Goal: Task Accomplishment & Management: Use online tool/utility

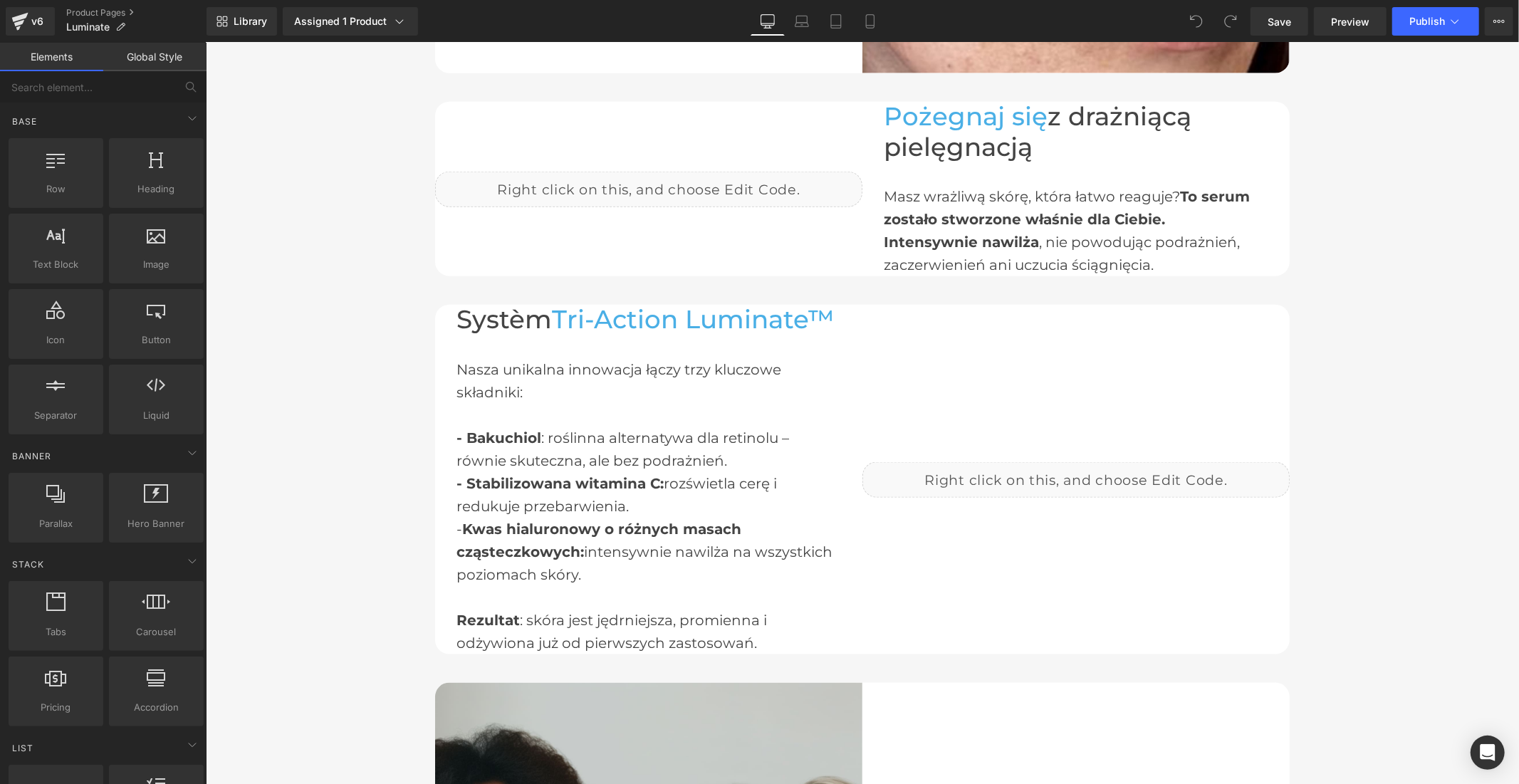
scroll to position [1582, 0]
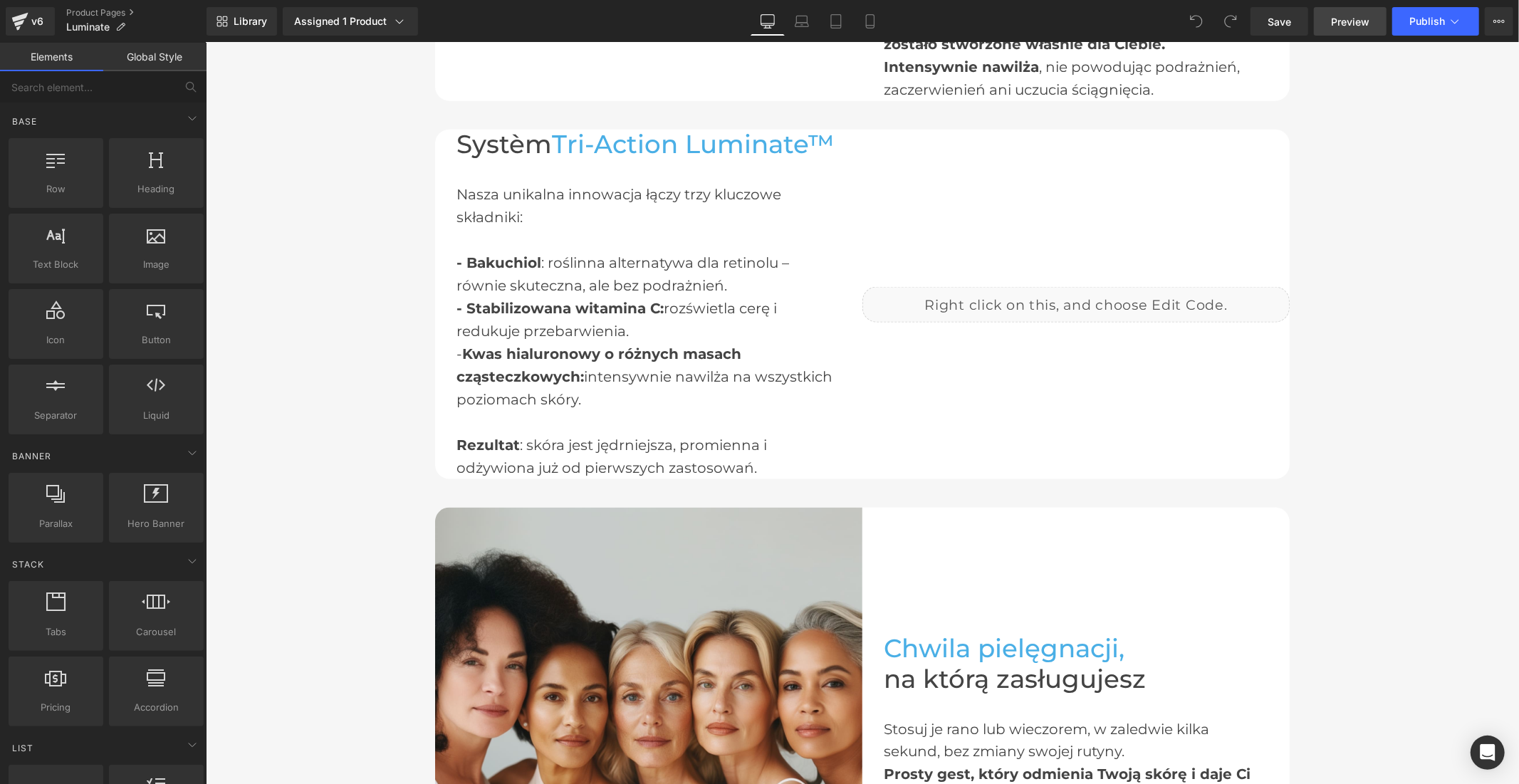
click at [1342, 20] on span "Preview" at bounding box center [1350, 22] width 39 height 15
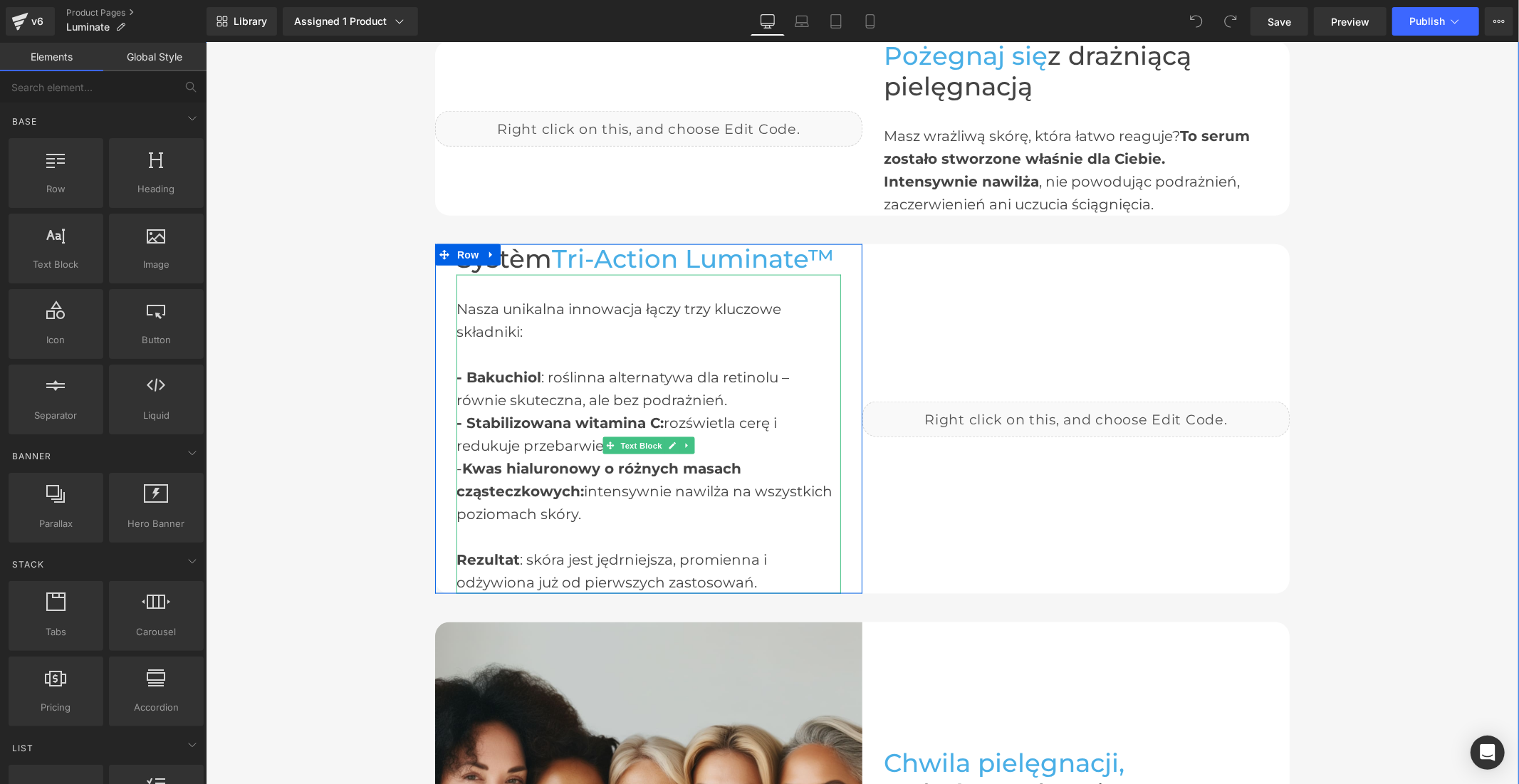
scroll to position [1344, 0]
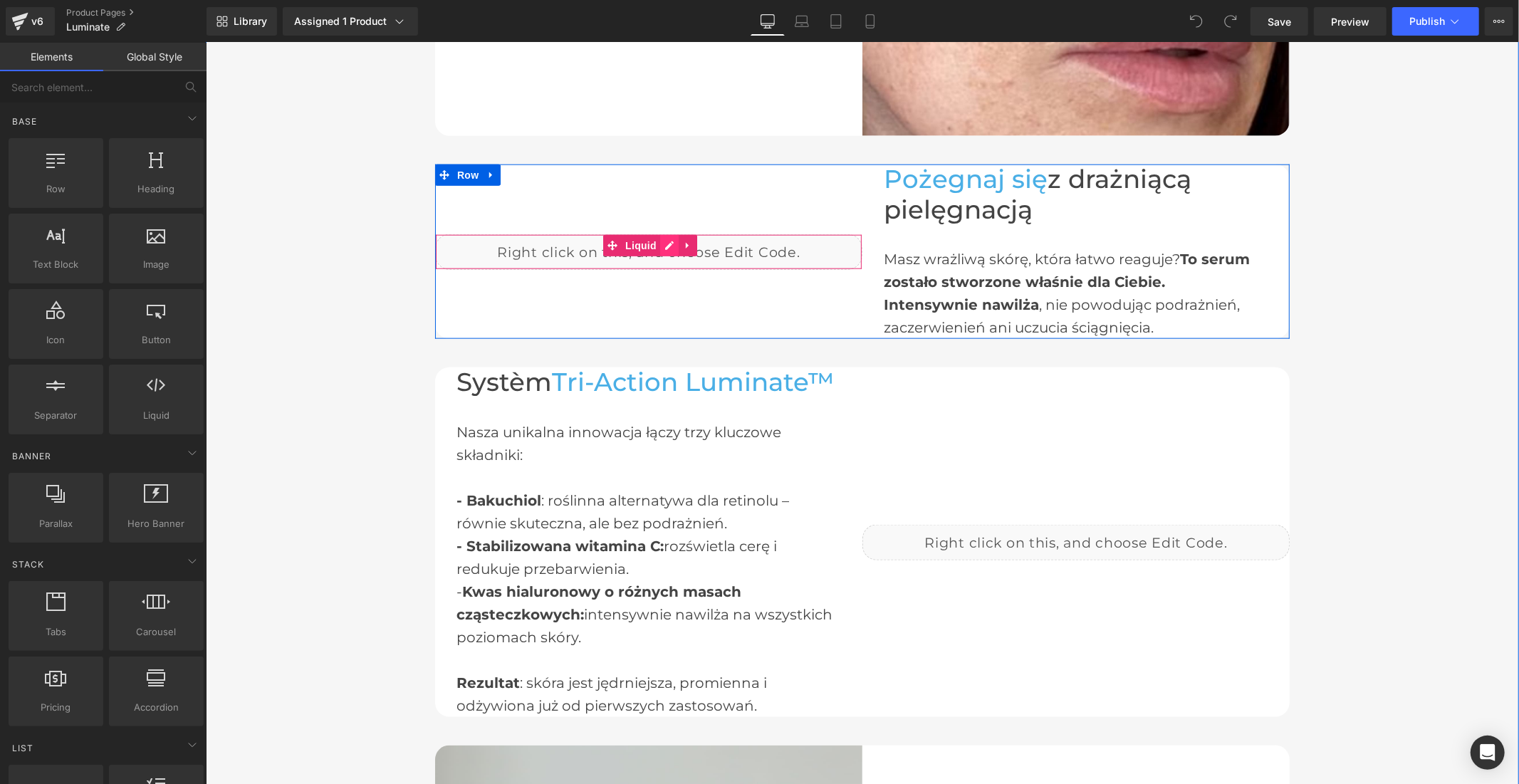
click at [658, 240] on div "Liquid" at bounding box center [648, 252] width 428 height 35
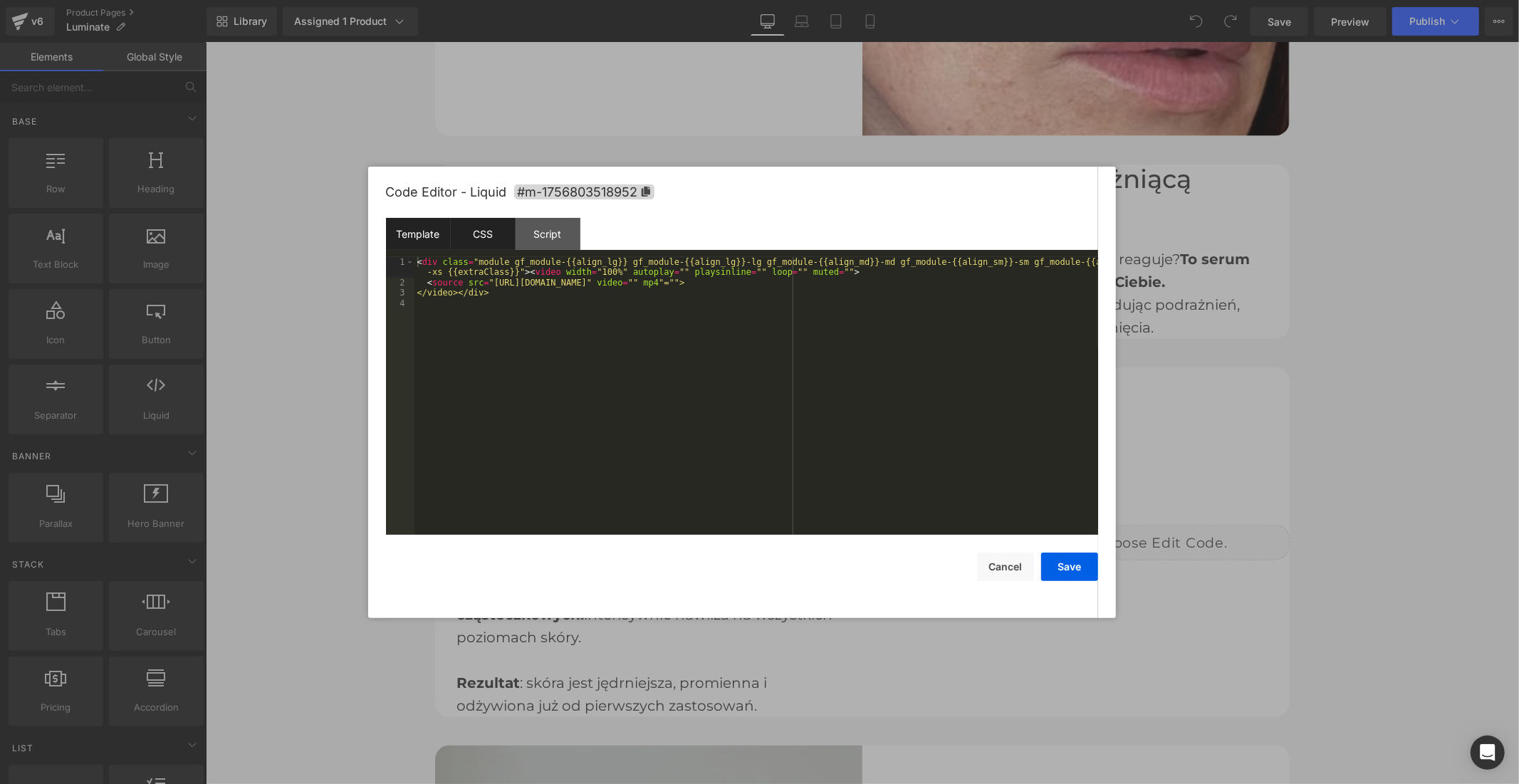
click at [497, 240] on div "CSS" at bounding box center [483, 234] width 65 height 32
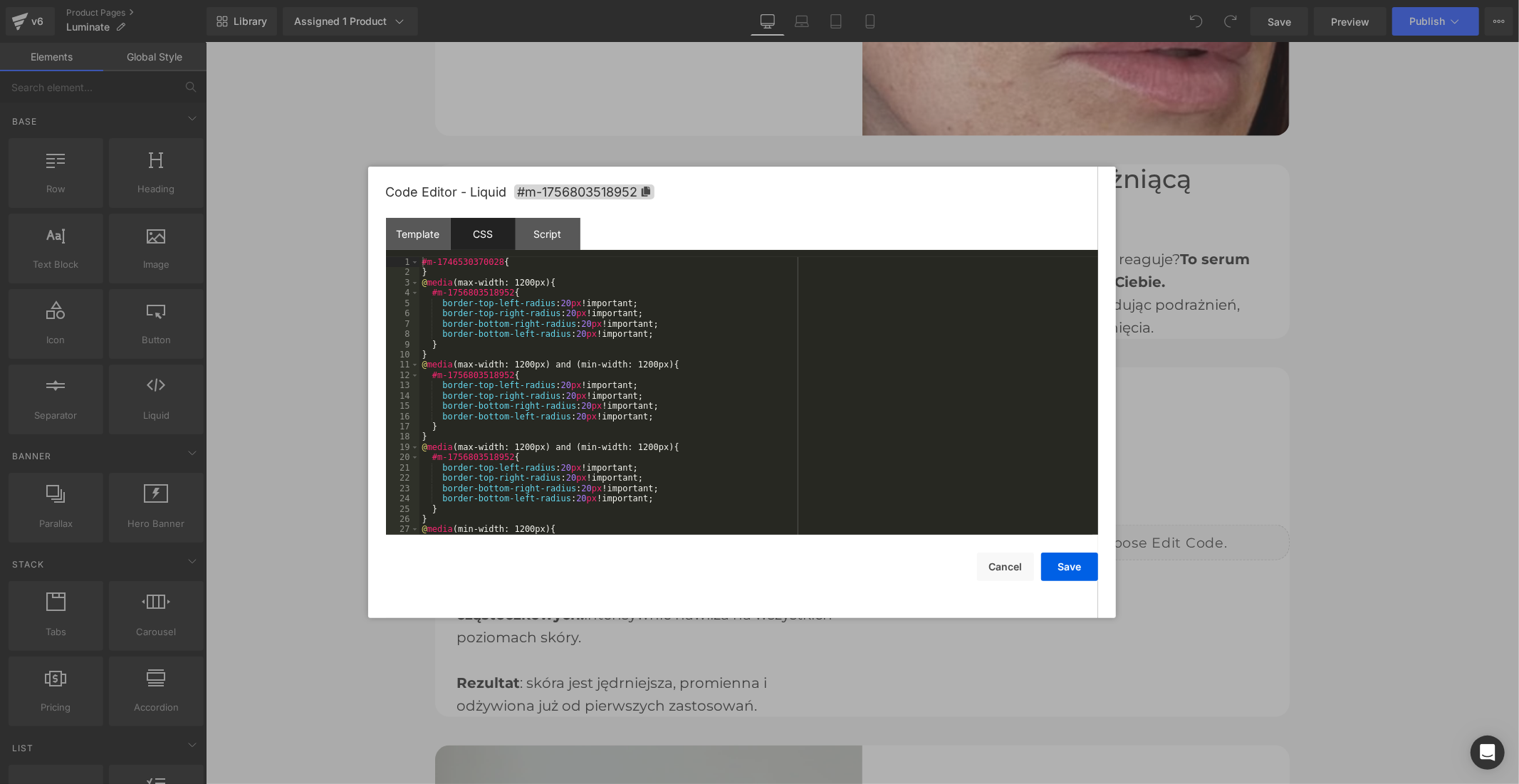
click at [691, 335] on div "#m-1746530370028 { } @ media (max-width: 1200px) { #m-1756803518952 { border-to…" at bounding box center [756, 407] width 673 height 298
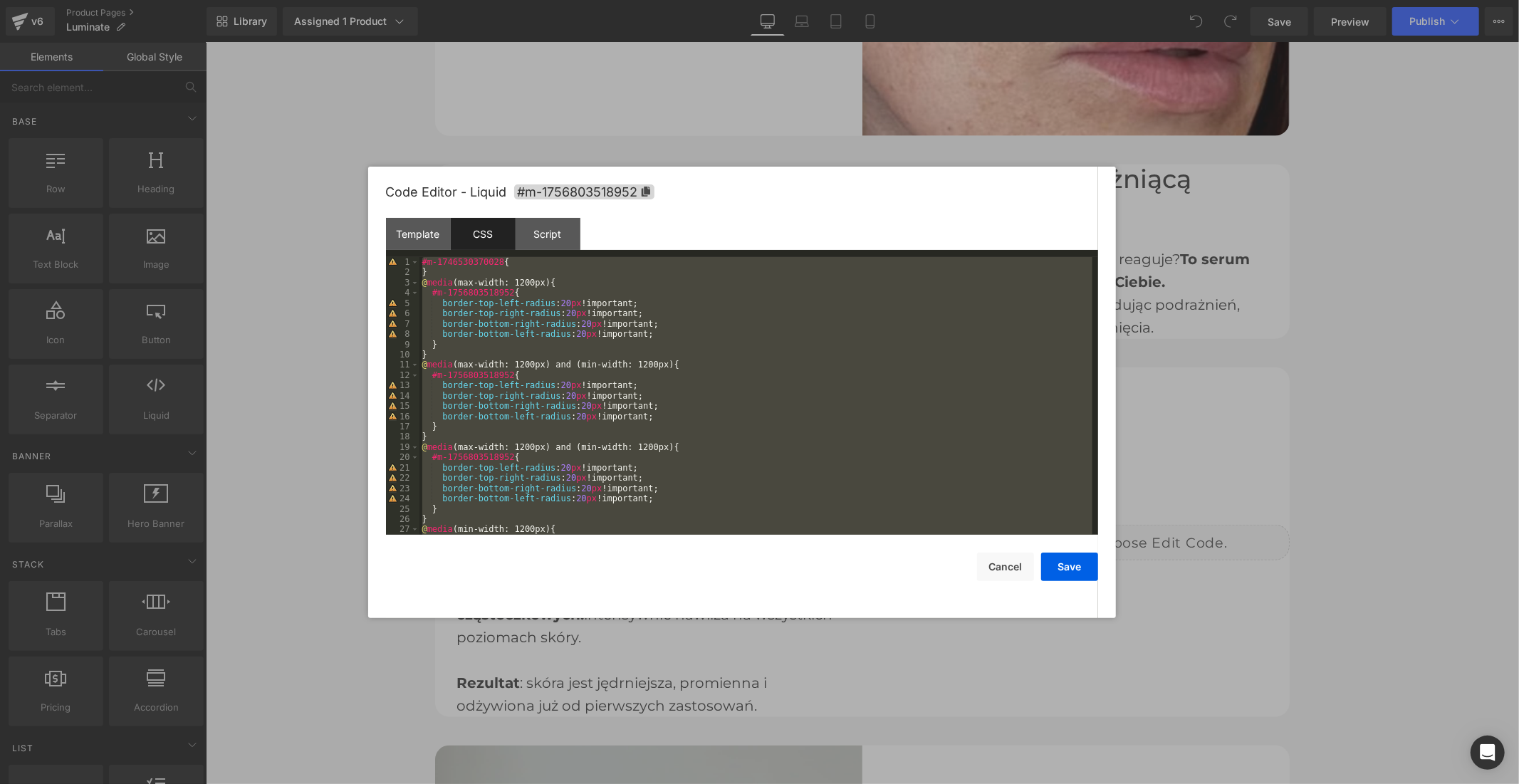
scroll to position [370, 0]
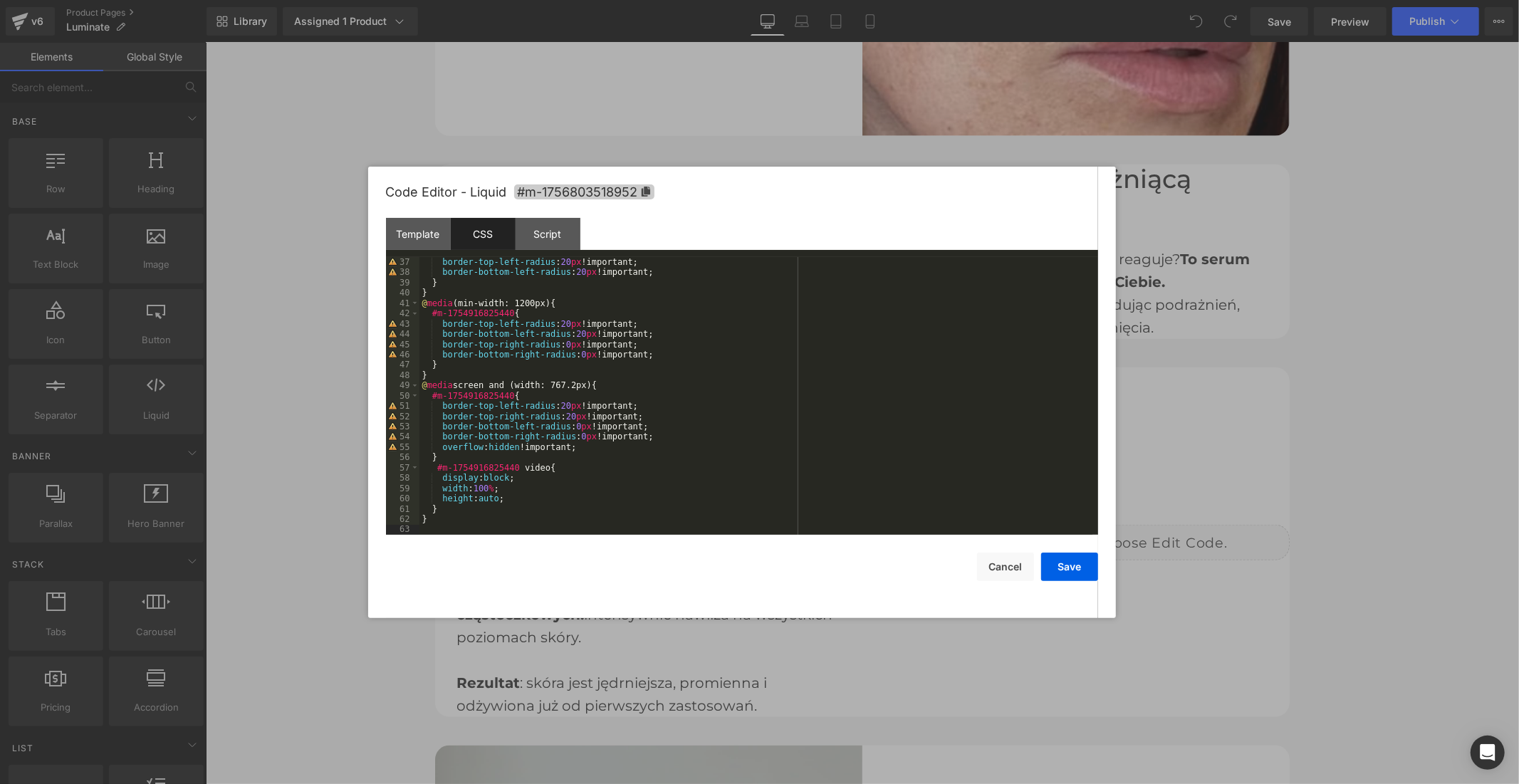
click at [642, 195] on icon at bounding box center [645, 191] width 9 height 10
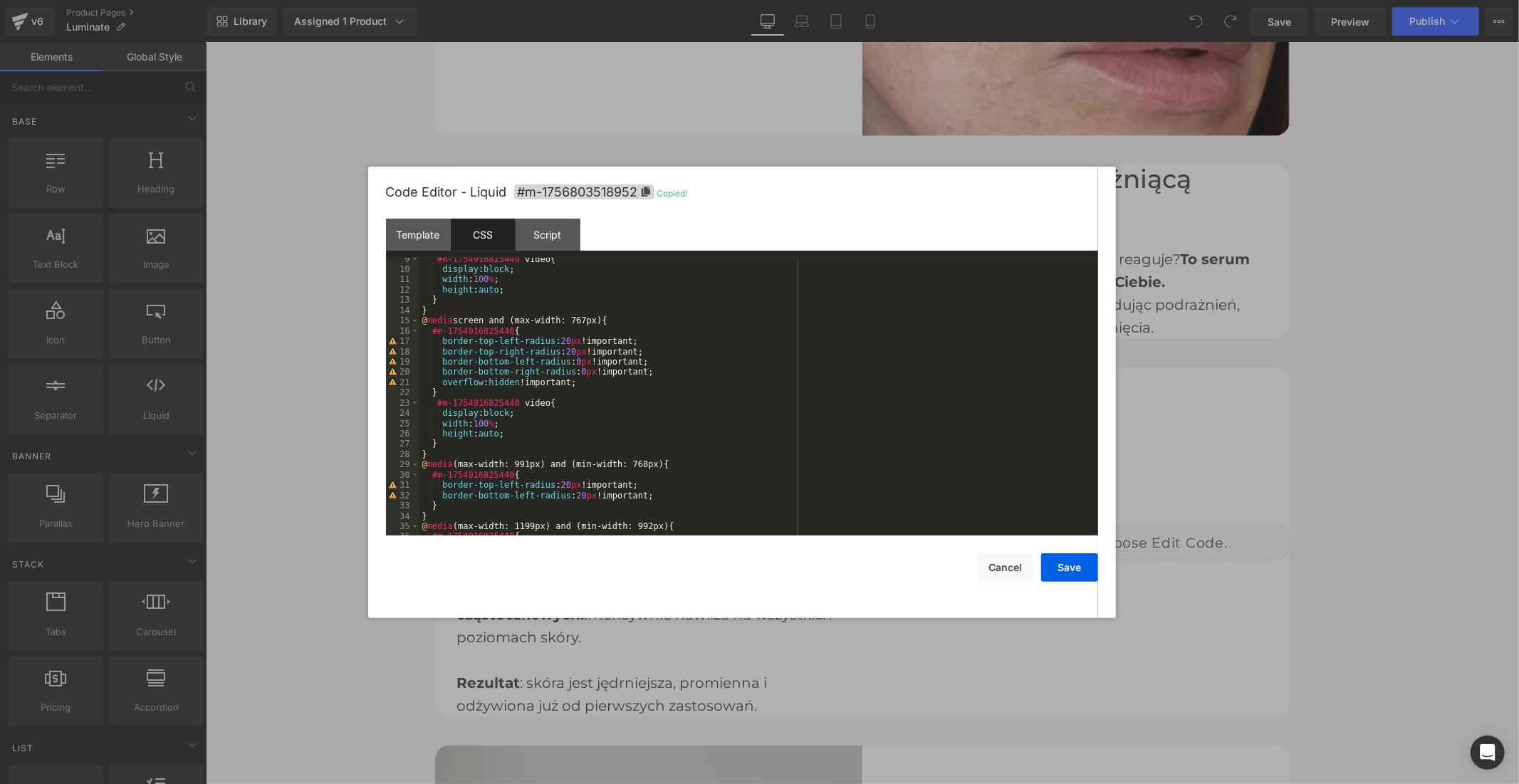
scroll to position [0, 0]
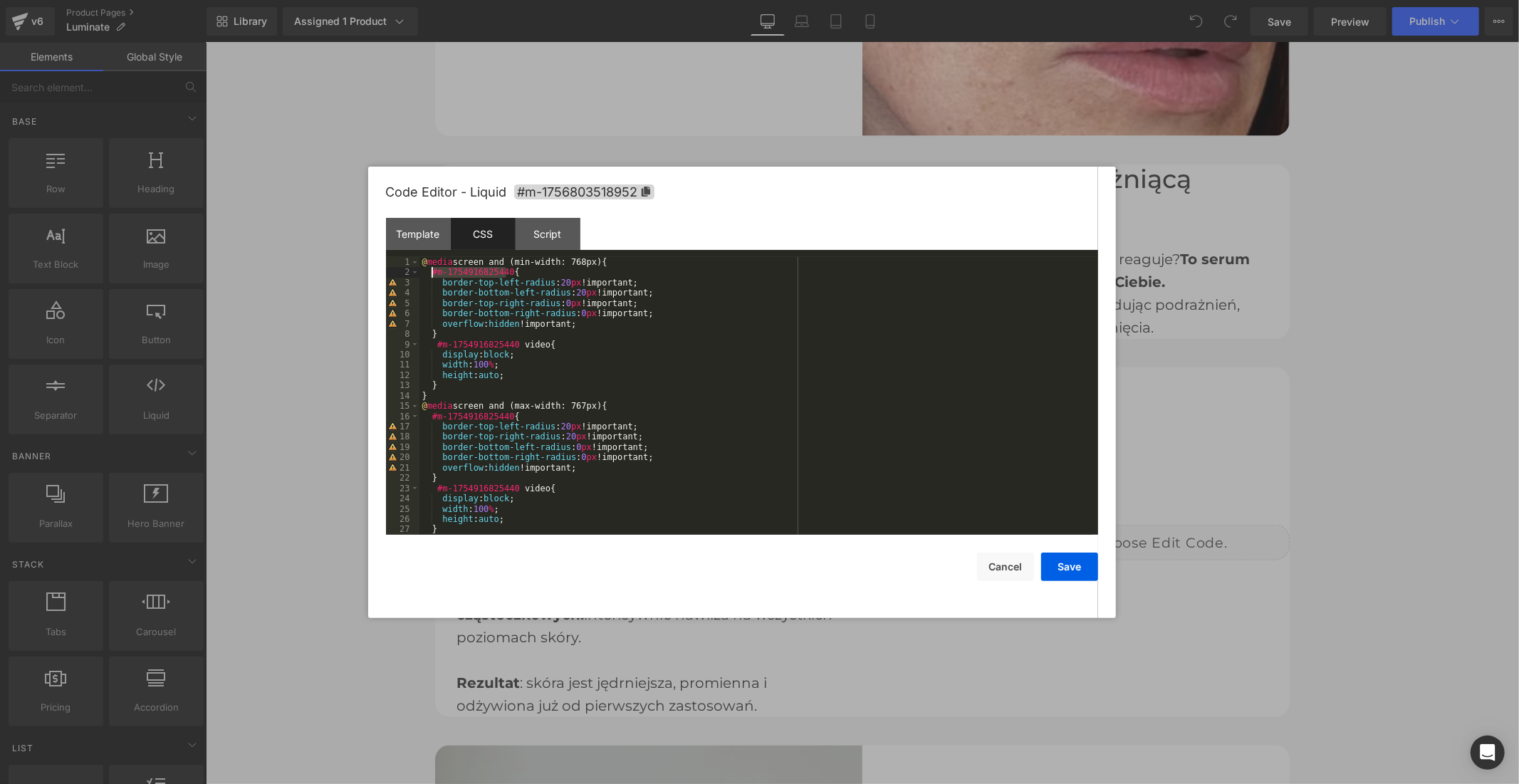
drag, startPoint x: 506, startPoint y: 270, endPoint x: 431, endPoint y: 273, distance: 75.1
click at [431, 273] on div "@ media screen and (min-width: 768px) { #m-1754916825440 { border-top-left-radi…" at bounding box center [756, 407] width 673 height 298
drag, startPoint x: 510, startPoint y: 344, endPoint x: 434, endPoint y: 345, distance: 76.0
click at [434, 345] on div "@ media screen and (min-width: 768px) { #m-1756803518952 { border-top-left-radi…" at bounding box center [756, 407] width 673 height 298
drag, startPoint x: 507, startPoint y: 417, endPoint x: 432, endPoint y: 420, distance: 75.1
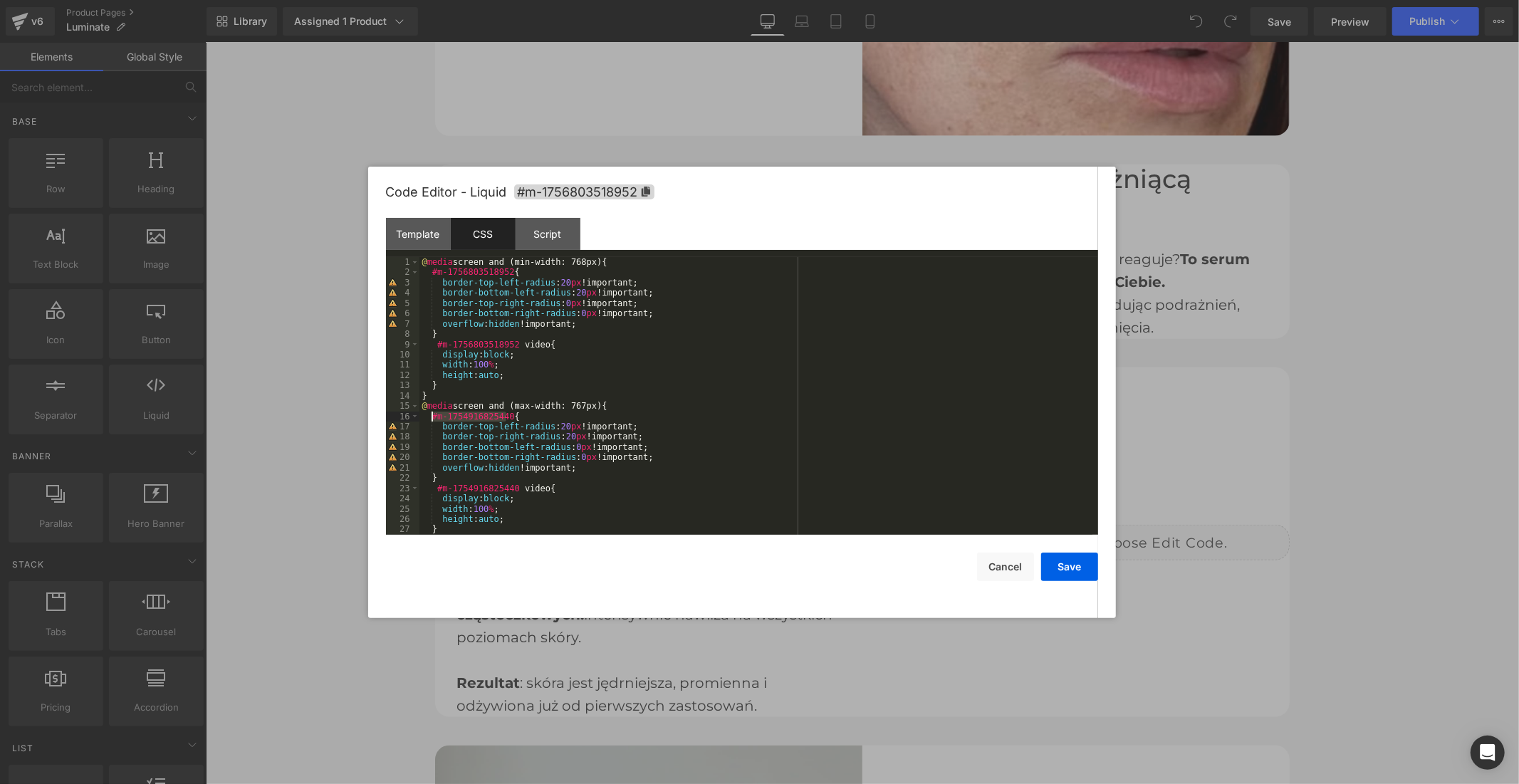
click at [432, 420] on div "@ media screen and (min-width: 768px) { #m-1756803518952 { border-top-left-radi…" at bounding box center [756, 407] width 673 height 298
drag, startPoint x: 511, startPoint y: 488, endPoint x: 436, endPoint y: 490, distance: 75.0
click at [436, 490] on div "@ media screen and (min-width: 768px) { #m-1756803518952 { border-top-left-radi…" at bounding box center [756, 407] width 673 height 298
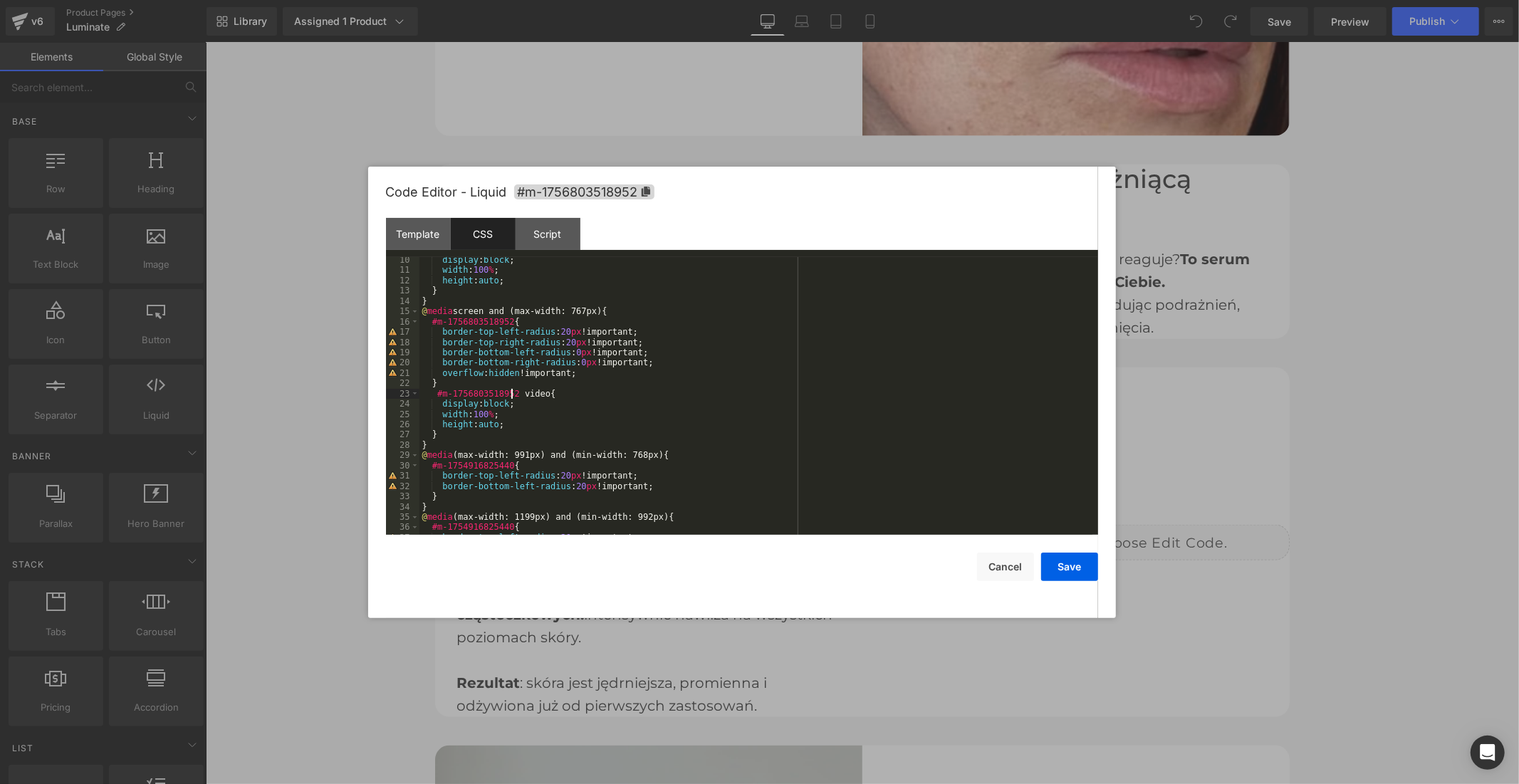
scroll to position [143, 0]
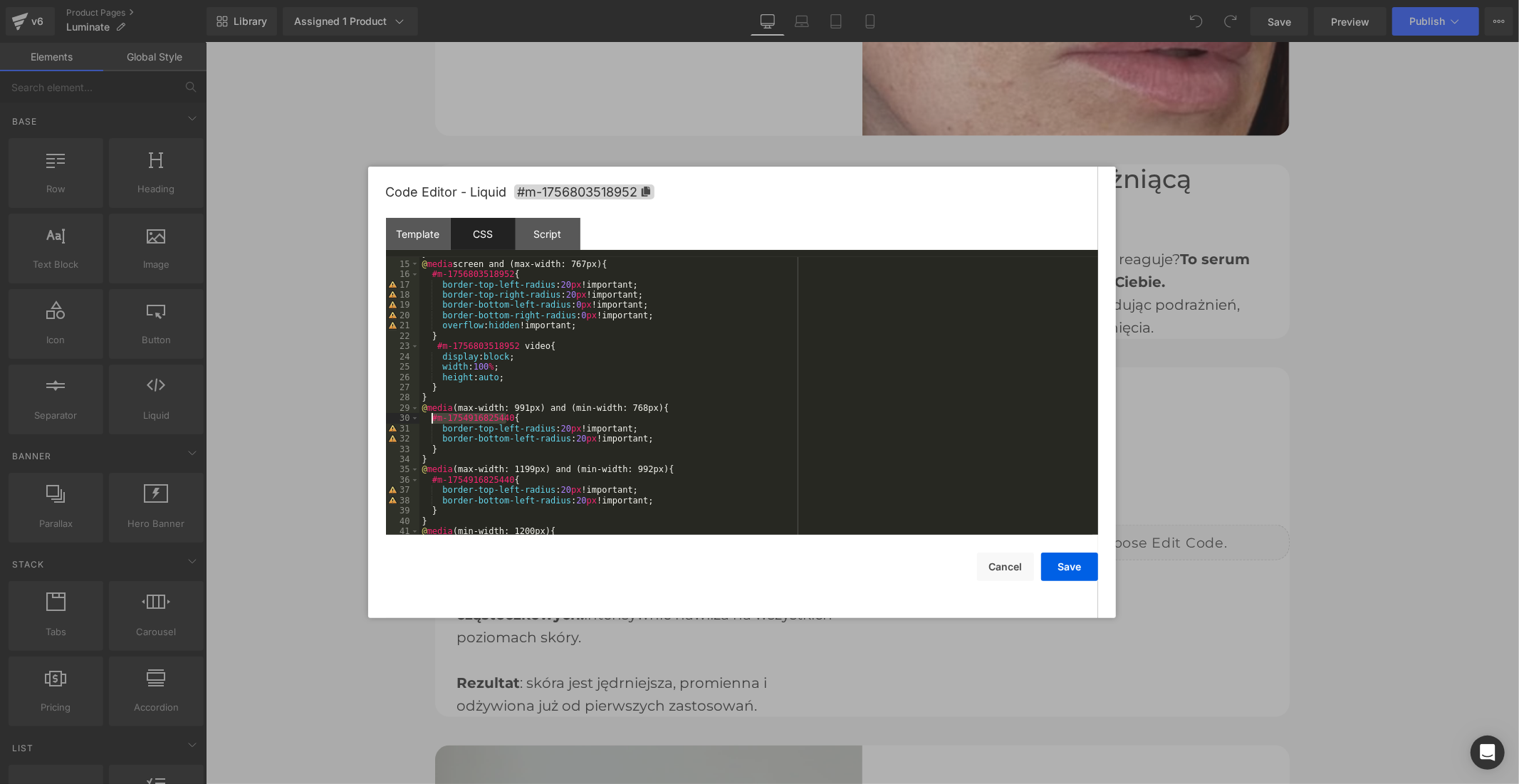
drag, startPoint x: 506, startPoint y: 416, endPoint x: 433, endPoint y: 415, distance: 73.0
click at [433, 415] on div "} @ media screen and (max-width: 767px) { #m-1756803518952 { border-top-left-ra…" at bounding box center [756, 398] width 673 height 298
drag, startPoint x: 507, startPoint y: 480, endPoint x: 431, endPoint y: 482, distance: 76.0
click at [431, 482] on div "} @ media screen and (max-width: 767px) { #m-1756803518952 { border-top-left-ra…" at bounding box center [756, 398] width 673 height 298
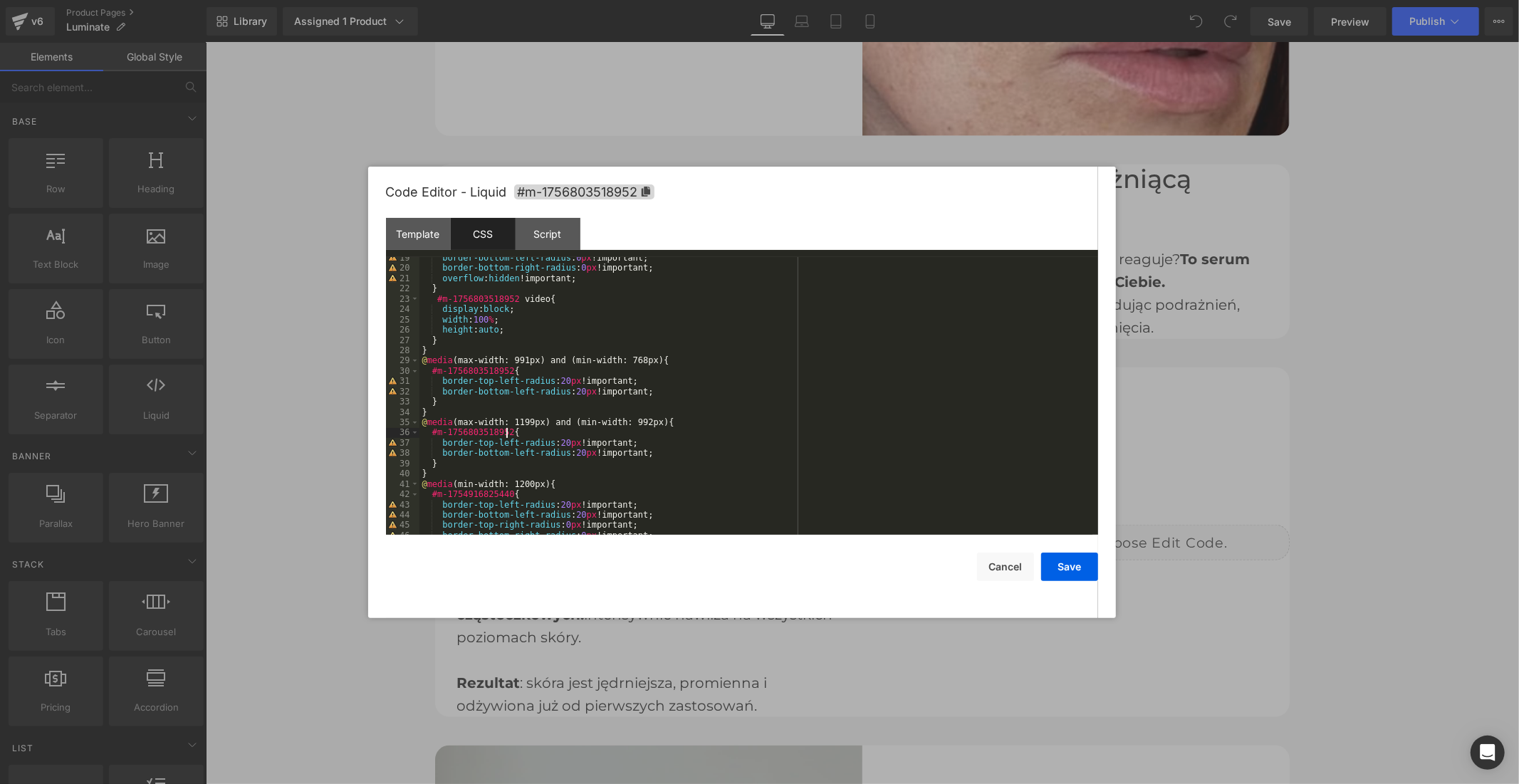
scroll to position [236, 0]
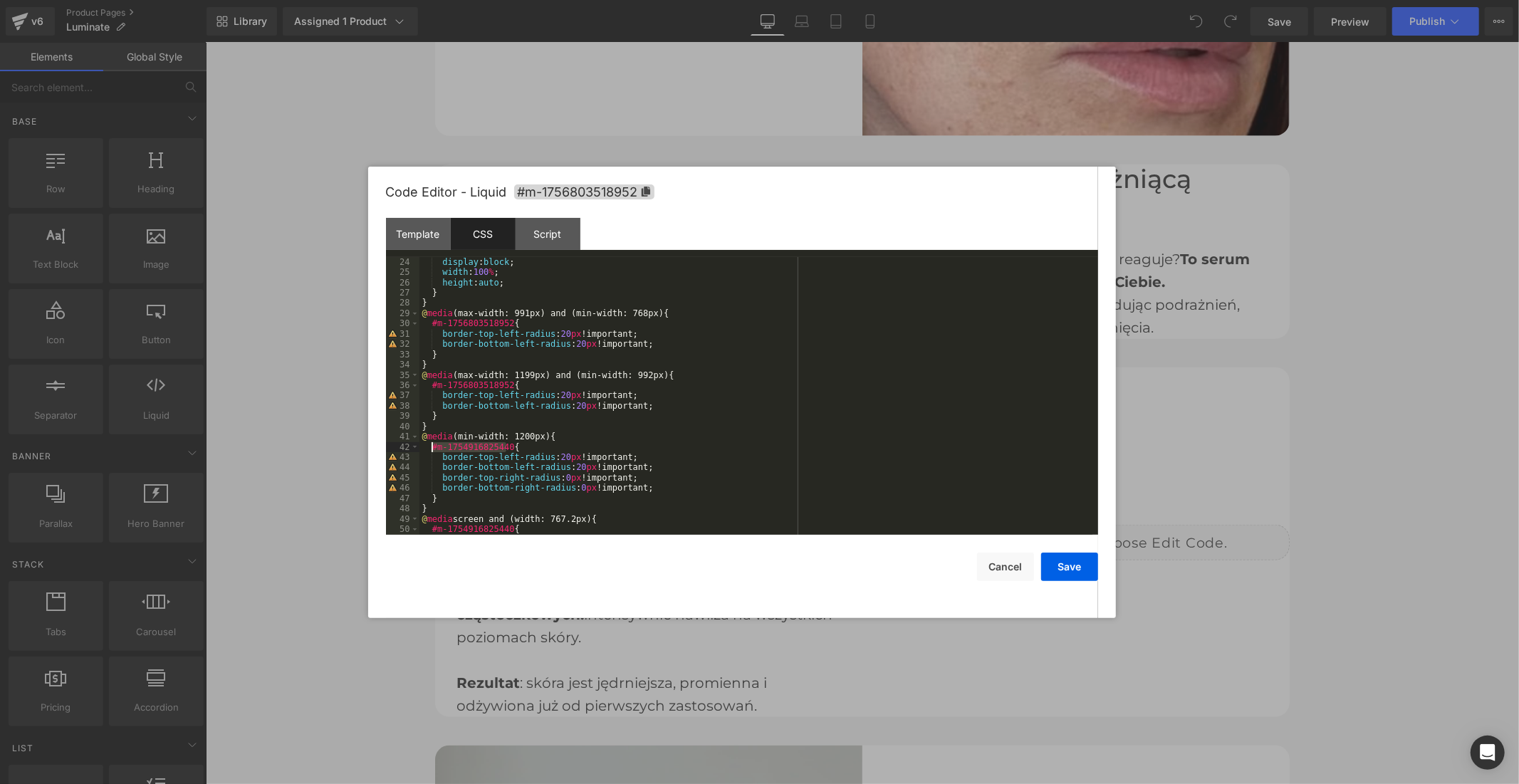
drag, startPoint x: 507, startPoint y: 448, endPoint x: 432, endPoint y: 450, distance: 75.0
click at [432, 450] on div "display : block ; width : 100 % ; height : auto ; } } @ media (max-width: 991px…" at bounding box center [756, 407] width 673 height 298
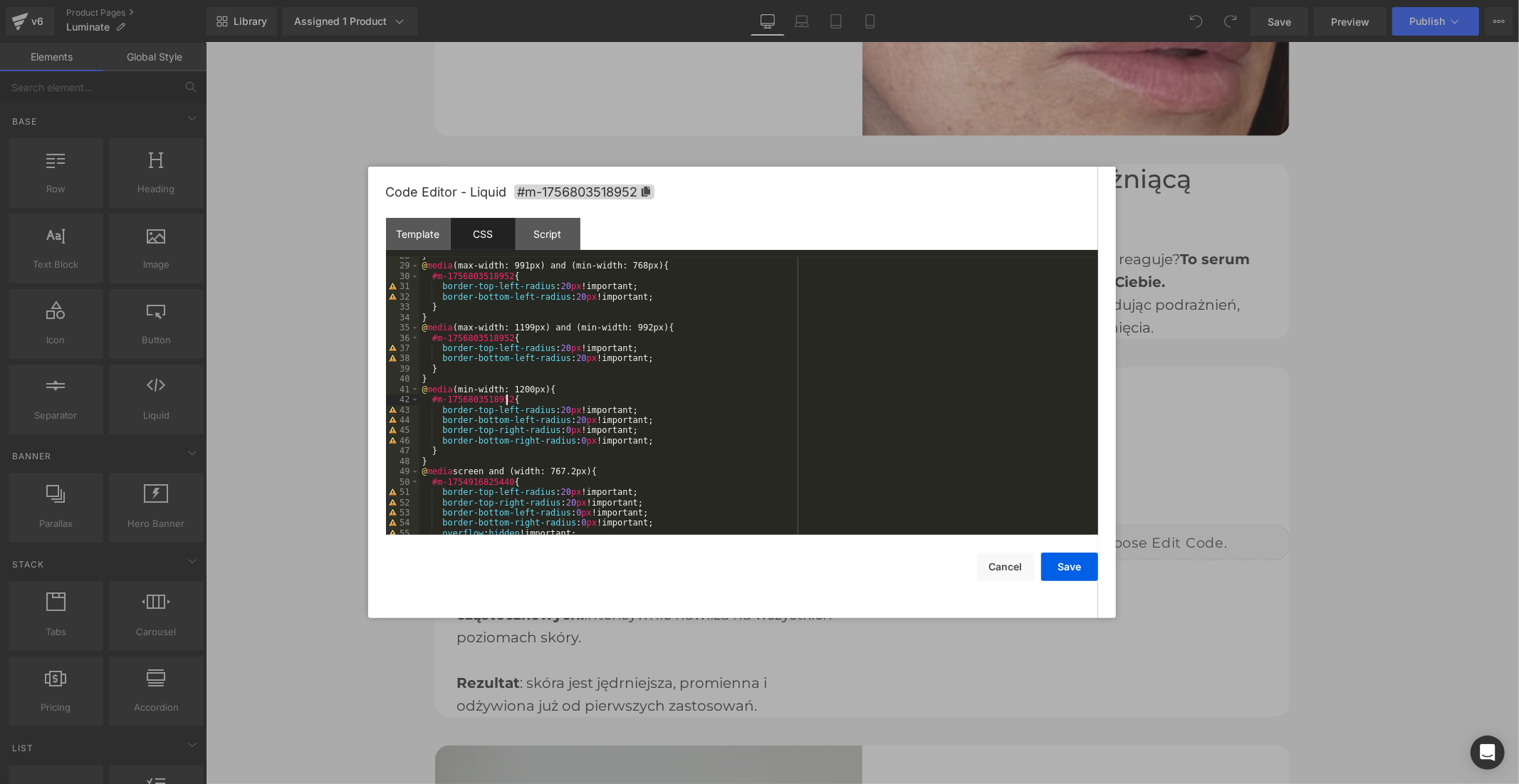
scroll to position [283, 0]
drag, startPoint x: 506, startPoint y: 482, endPoint x: 431, endPoint y: 482, distance: 75.0
click at [431, 482] on div "} @ media (max-width: 991px) and (min-width: 768px) { #m-1756803518952 { border…" at bounding box center [756, 400] width 673 height 298
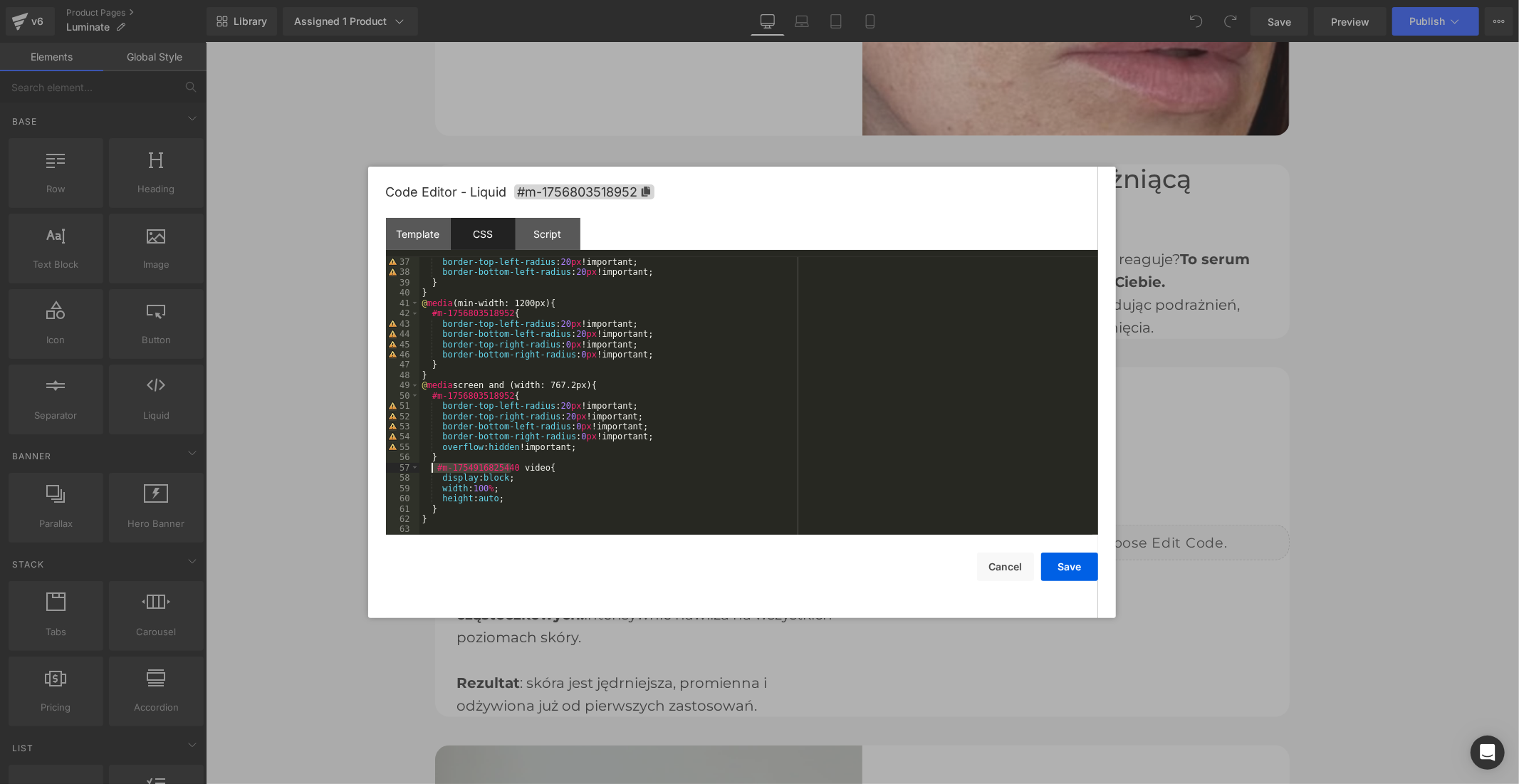
drag, startPoint x: 511, startPoint y: 467, endPoint x: 433, endPoint y: 470, distance: 78.1
click at [433, 470] on div "border-top-left-radius : 20 px !important; border-bottom-left-radius : 20 px !i…" at bounding box center [756, 407] width 673 height 298
click at [511, 465] on div "border-top-left-radius : 20 px !important; border-bottom-left-radius : 20 px !i…" at bounding box center [756, 396] width 673 height 277
drag, startPoint x: 513, startPoint y: 465, endPoint x: 433, endPoint y: 470, distance: 80.2
click at [433, 470] on div "border-top-left-radius : 20 px !important; border-bottom-left-radius : 20 px !i…" at bounding box center [756, 407] width 673 height 298
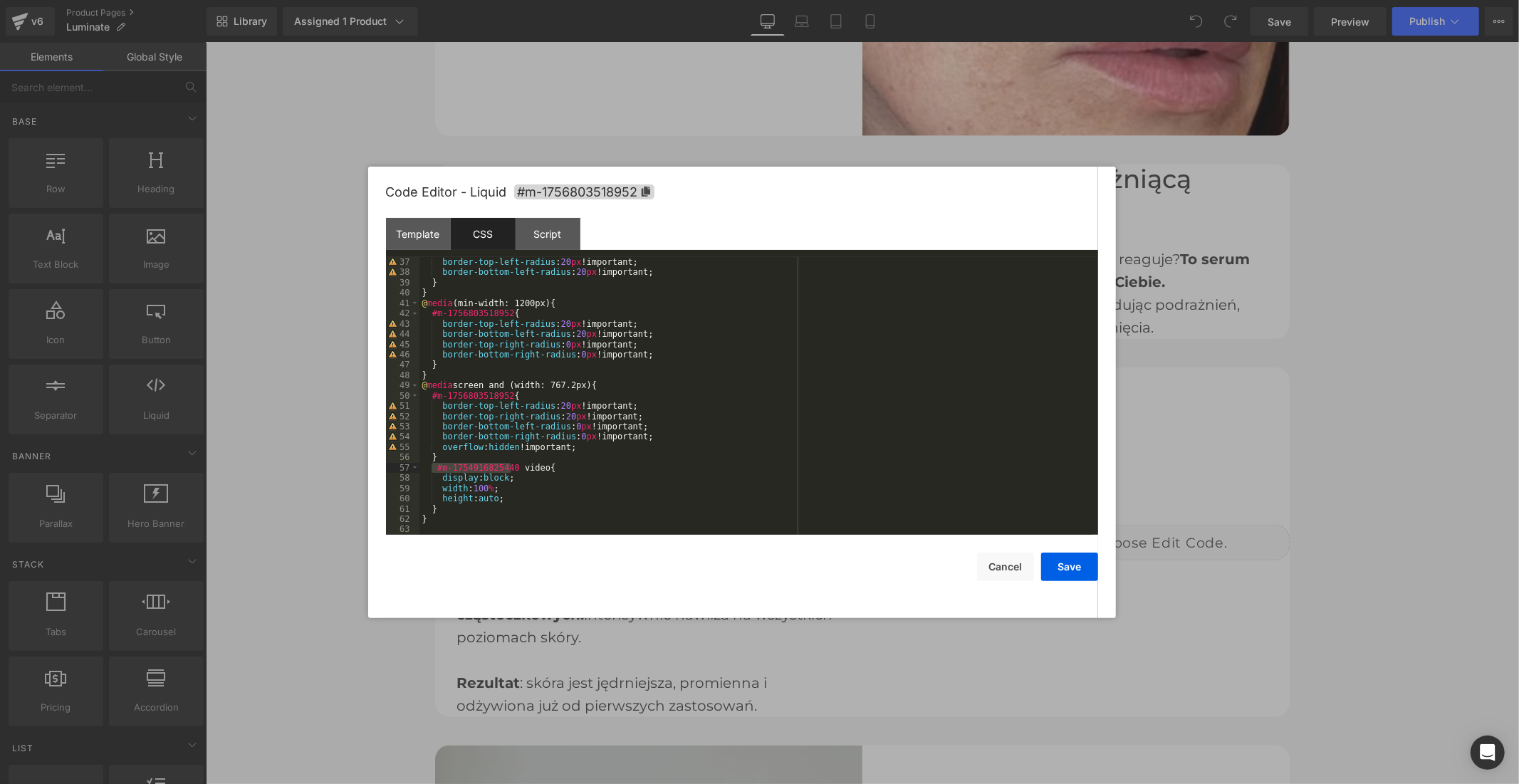
click at [507, 468] on div "border-top-left-radius : 20 px !important; border-bottom-left-radius : 20 px !i…" at bounding box center [756, 396] width 673 height 277
drag, startPoint x: 510, startPoint y: 467, endPoint x: 447, endPoint y: 471, distance: 63.1
click at [436, 468] on div "border-top-left-radius : 20 px !important; border-bottom-left-radius : 20 px !i…" at bounding box center [756, 407] width 673 height 298
click at [1066, 567] on button "Save" at bounding box center [1069, 566] width 57 height 28
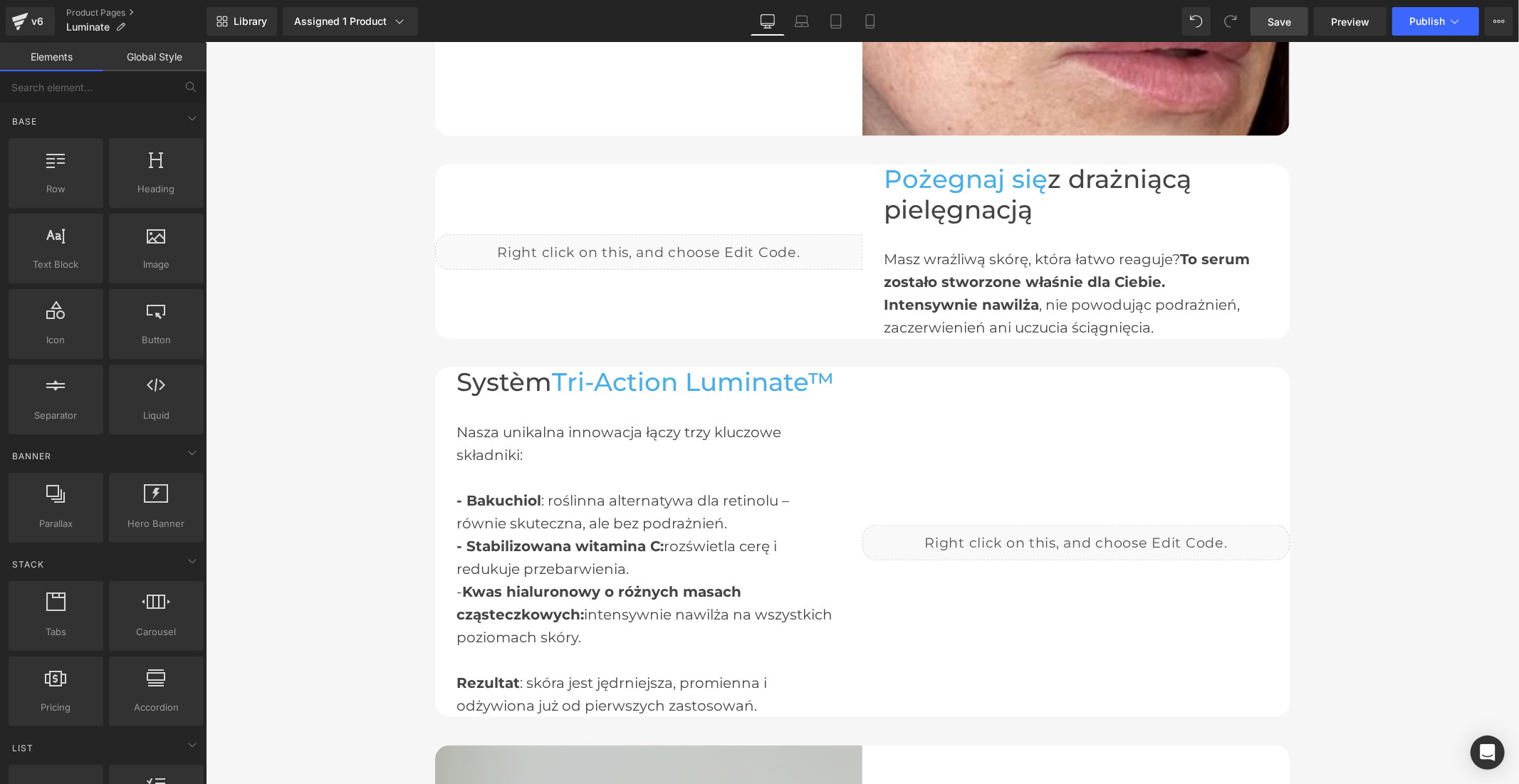
click at [1290, 23] on span "Save" at bounding box center [1279, 22] width 23 height 15
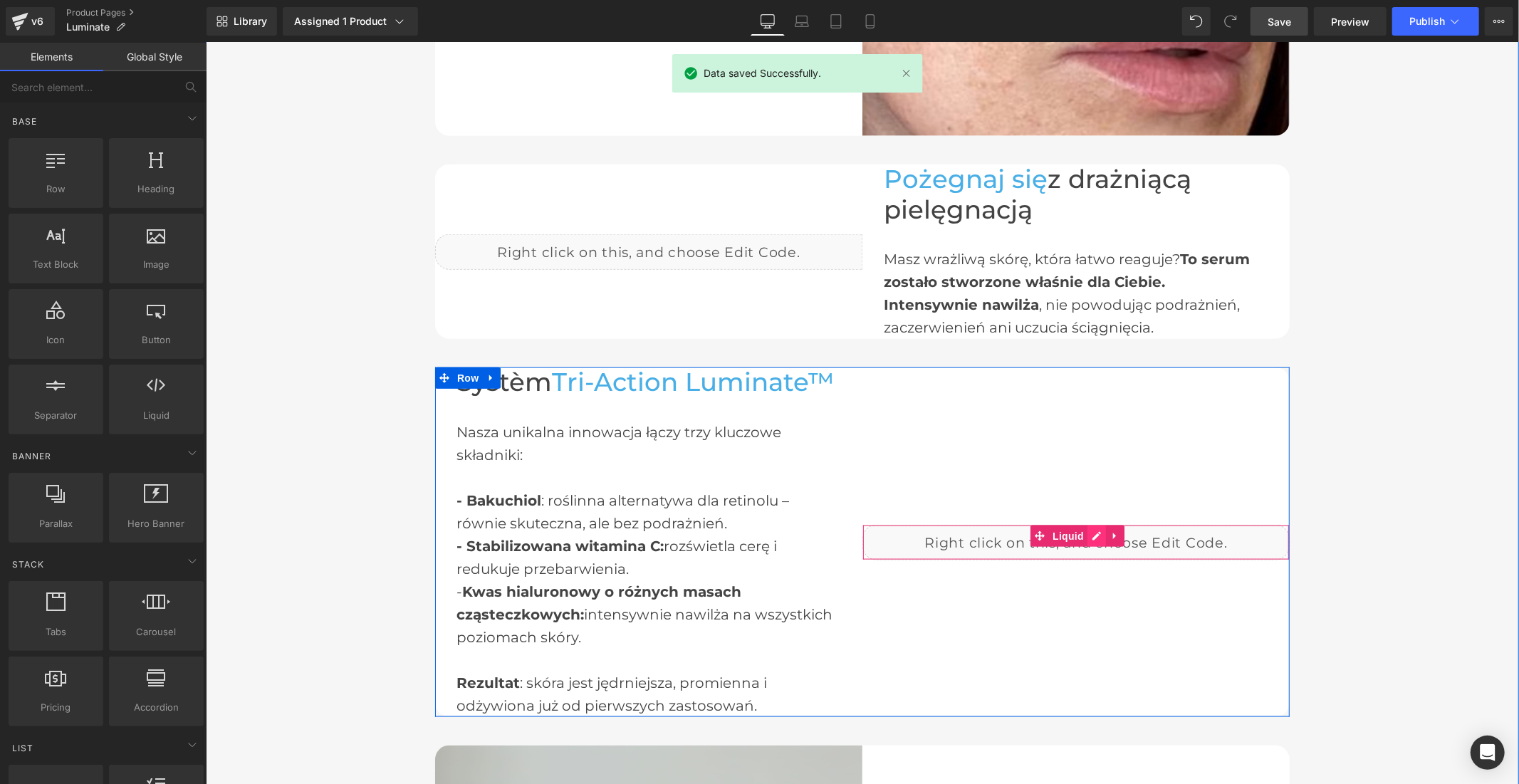
click at [1088, 528] on div "Liquid" at bounding box center [1075, 542] width 428 height 35
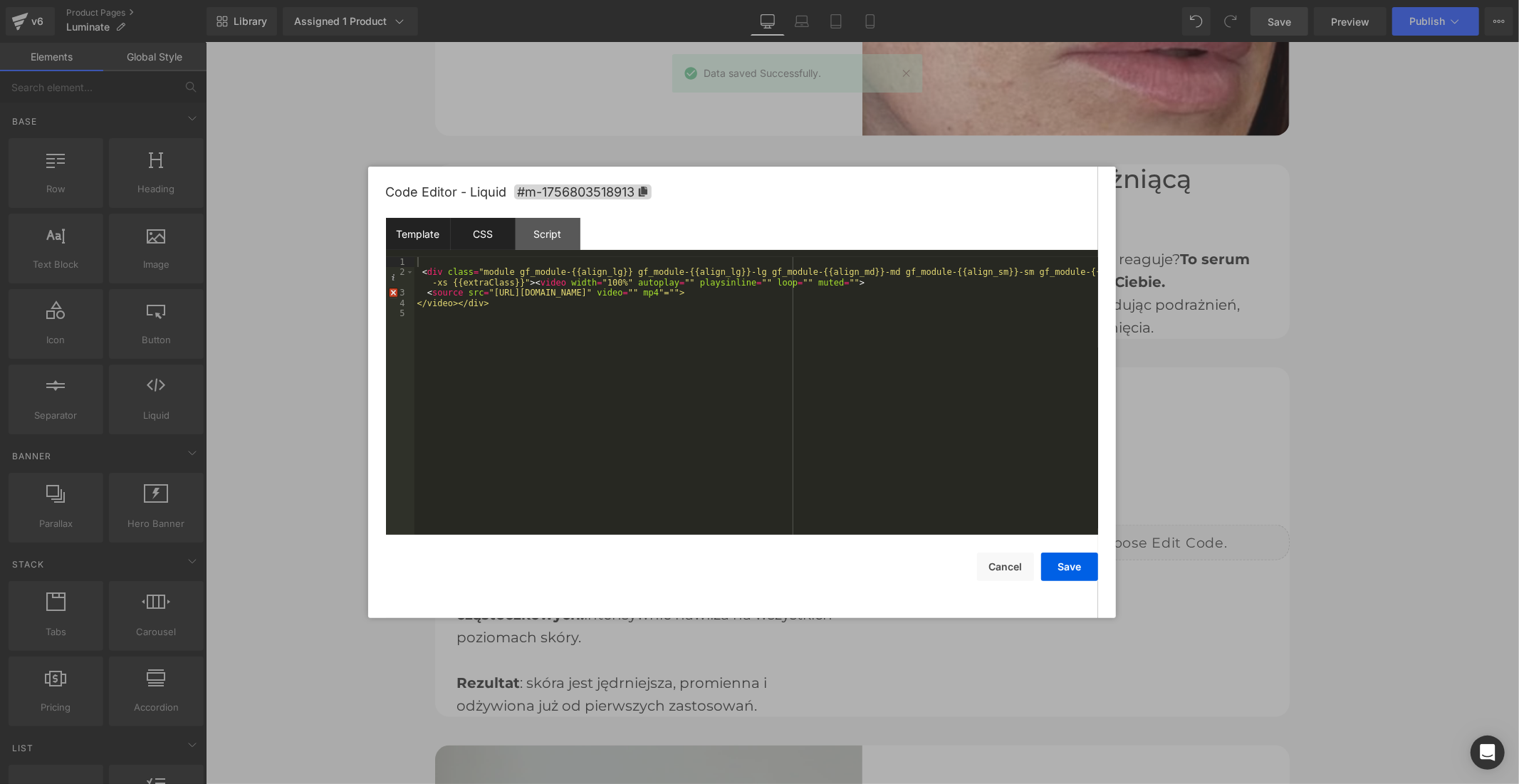
click at [491, 238] on div "CSS" at bounding box center [483, 234] width 65 height 32
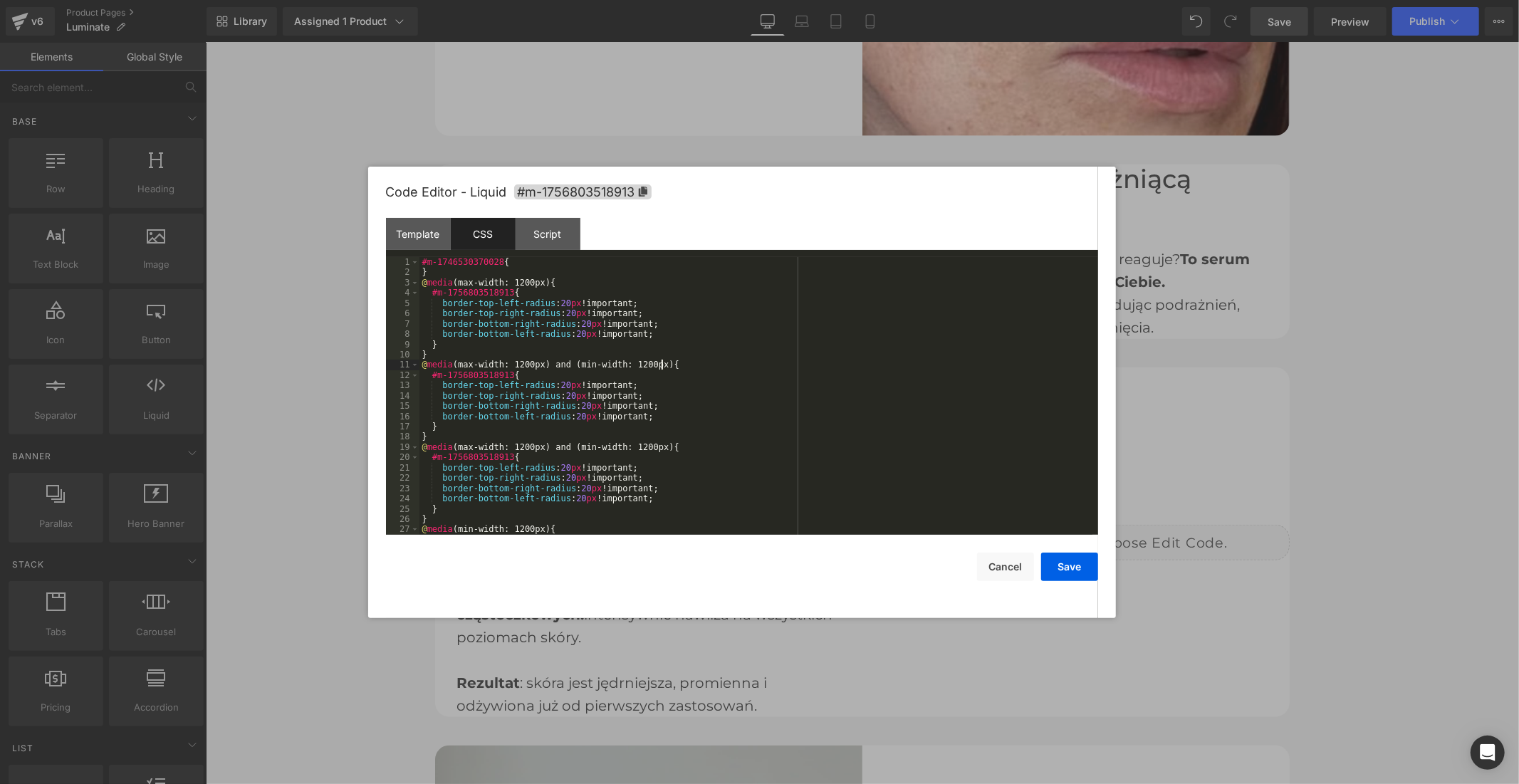
click at [757, 361] on div "#m-1746530370028 { } @ media (max-width: 1200px) { #m-1756803518913 { border-to…" at bounding box center [756, 407] width 673 height 298
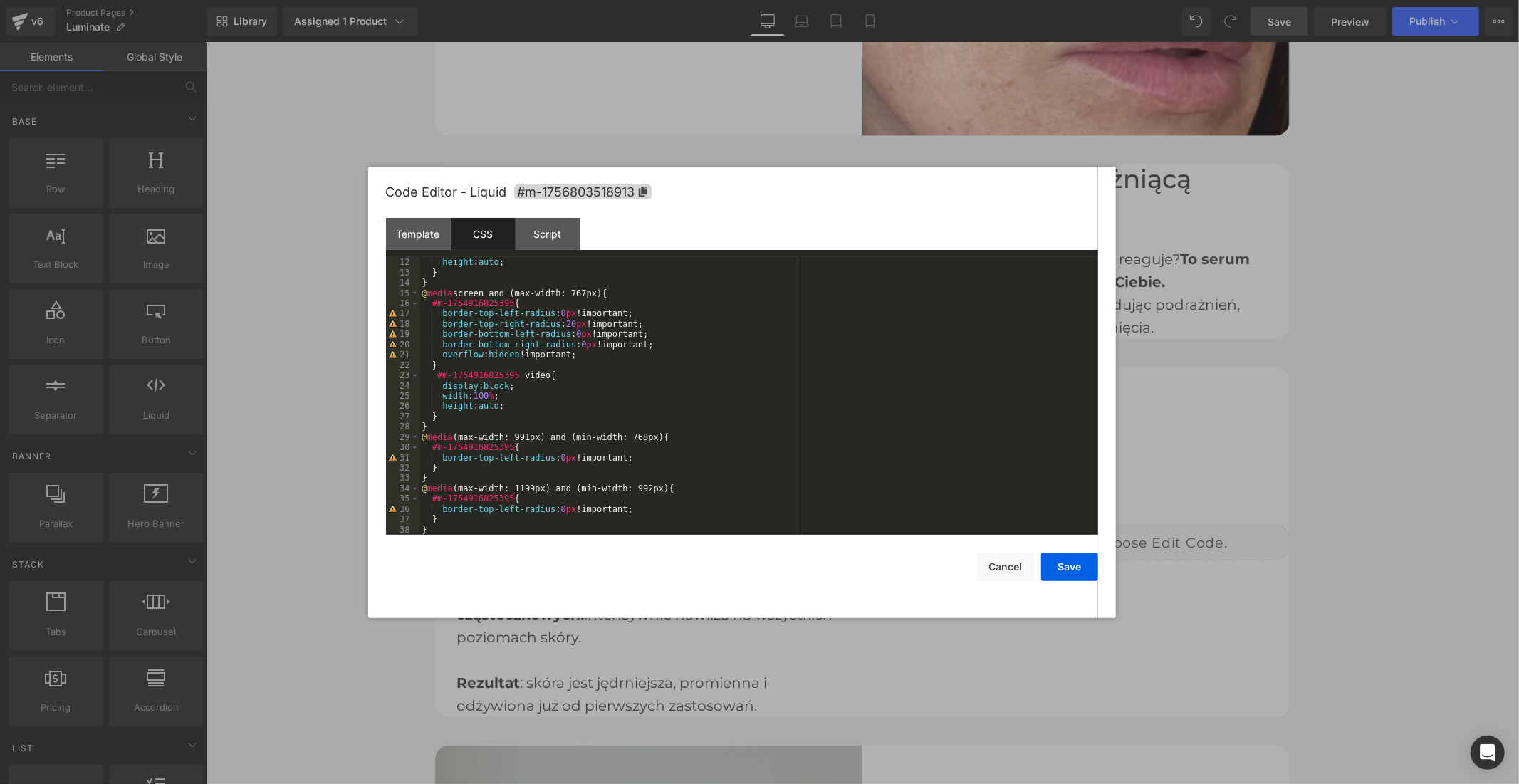
scroll to position [112, 0]
click at [621, 192] on span "#m-1756803518913" at bounding box center [582, 192] width 137 height 15
drag, startPoint x: 507, startPoint y: 300, endPoint x: 432, endPoint y: 302, distance: 75.0
click at [432, 302] on div "width : 100 % ; height : auto ; } } @ media screen and (max-width: 767px) { #m-…" at bounding box center [756, 396] width 673 height 298
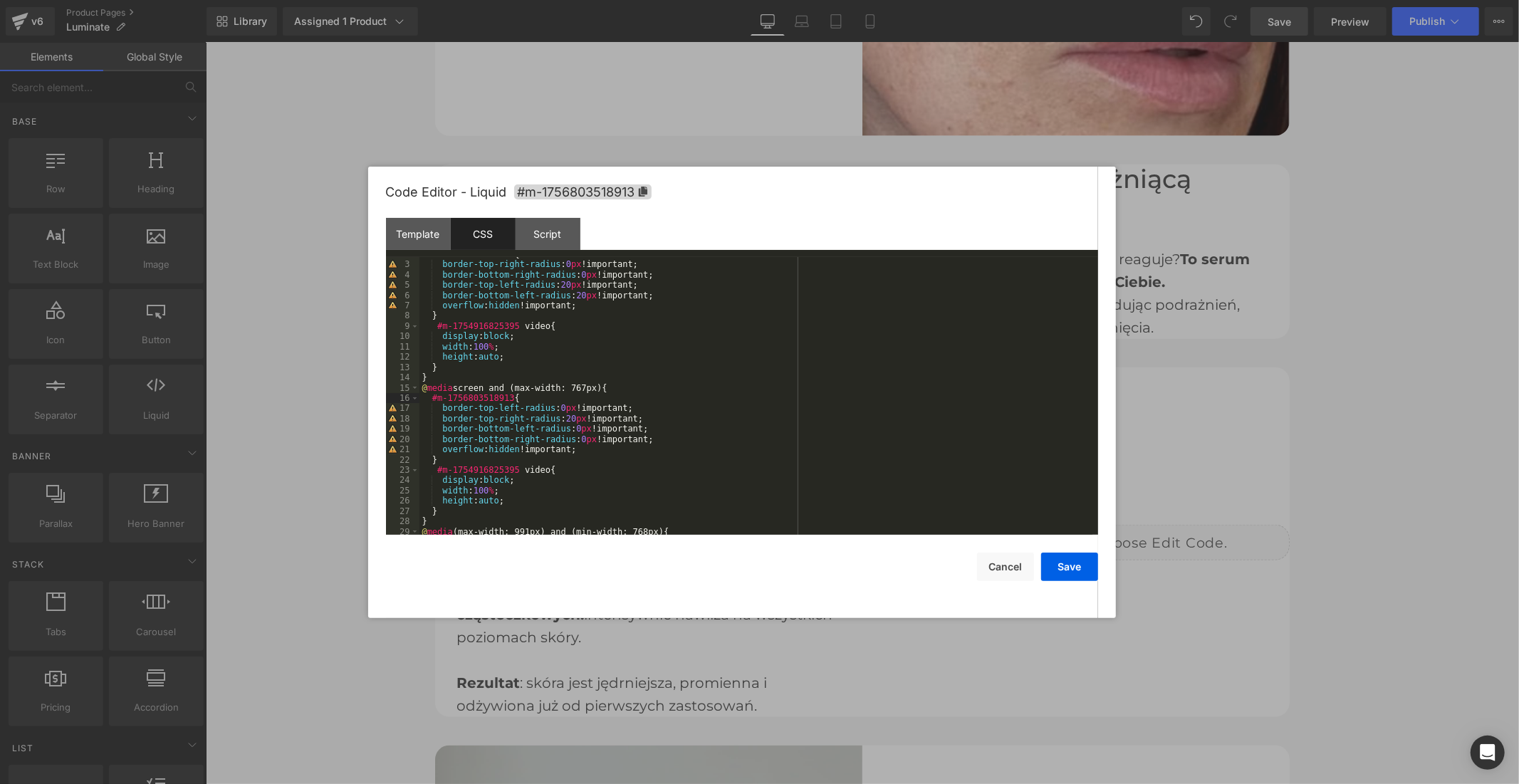
scroll to position [0, 0]
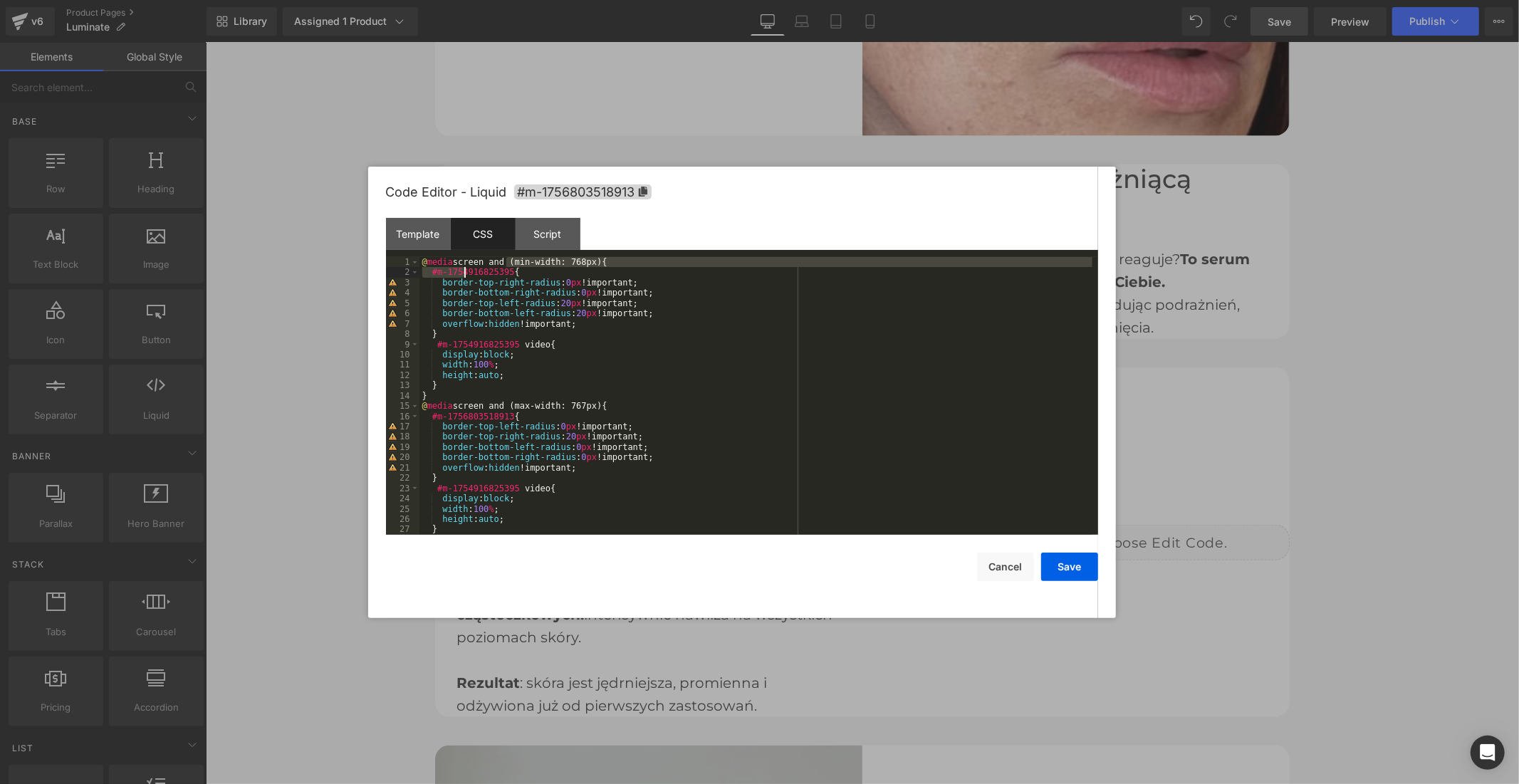
drag, startPoint x: 504, startPoint y: 266, endPoint x: 454, endPoint y: 273, distance: 50.5
click at [454, 273] on div "@ media screen and (min-width: 768px) { #m-1754916825395 { border-top-right-rad…" at bounding box center [756, 407] width 673 height 298
click at [471, 274] on div "@ media screen and (min-width: 768px) { #m-1754916825395 { border-top-right-rad…" at bounding box center [756, 407] width 673 height 298
drag, startPoint x: 503, startPoint y: 275, endPoint x: 489, endPoint y: 276, distance: 14.0
click at [489, 276] on div "@ media screen and (min-width: 768px) { #m-1754916825395 { border-top-right-rad…" at bounding box center [756, 407] width 673 height 298
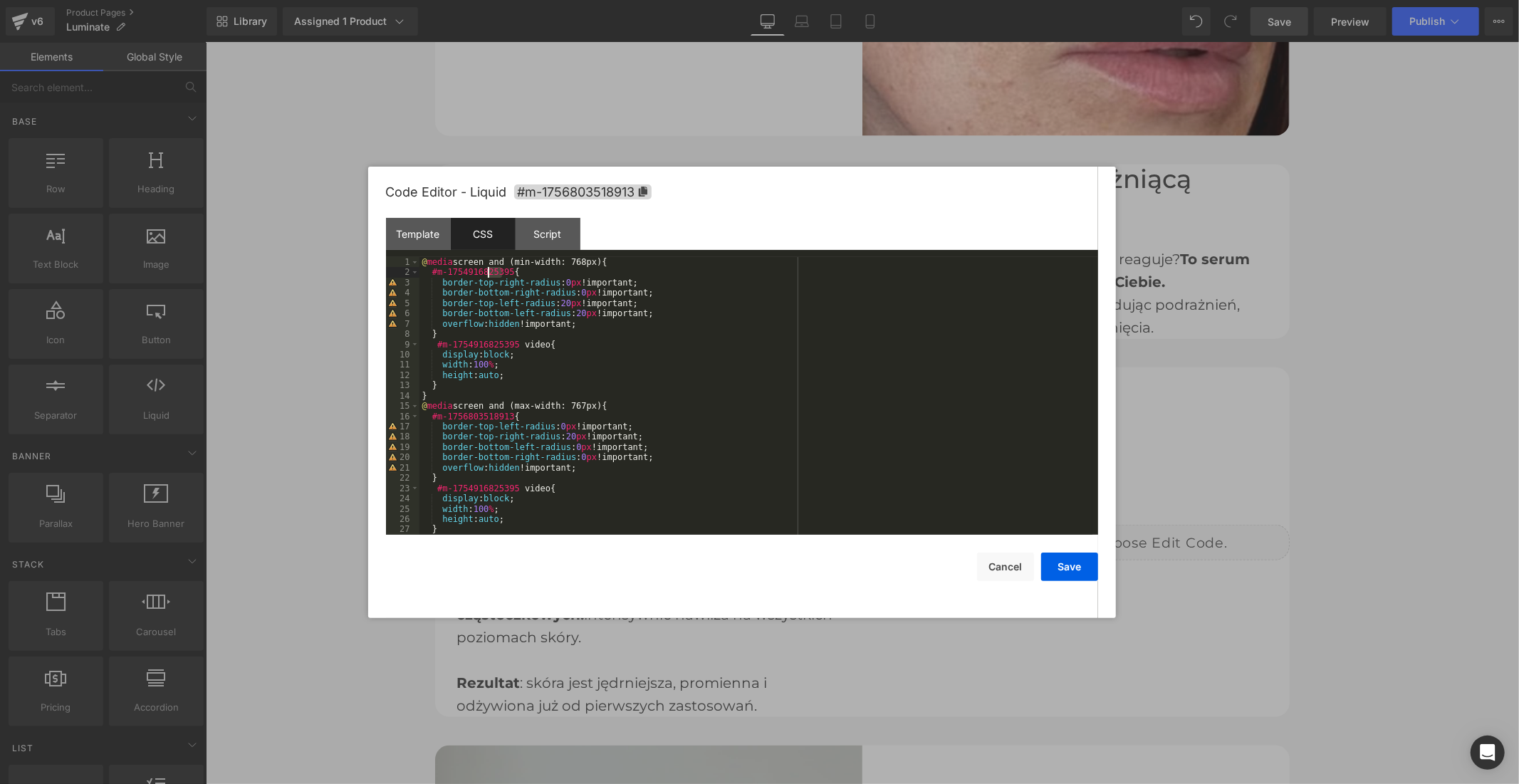
click at [503, 273] on div "@ media screen and (min-width: 768px) { #m-1754916825395 { border-top-right-rad…" at bounding box center [756, 396] width 673 height 277
click at [503, 273] on div "@ media screen and (min-width: 768px) { #m-1754916825395 { border-top-right-rad…" at bounding box center [756, 407] width 673 height 298
click at [501, 273] on div "@ media screen and (min-width: 768px) { #m-1754916825395 { border-top-right-rad…" at bounding box center [756, 407] width 673 height 298
click at [507, 273] on div "@ media screen and (min-width: 768px) { #m-1754916825395 { border-top-right-rad…" at bounding box center [756, 407] width 673 height 298
drag, startPoint x: 507, startPoint y: 273, endPoint x: 432, endPoint y: 275, distance: 75.0
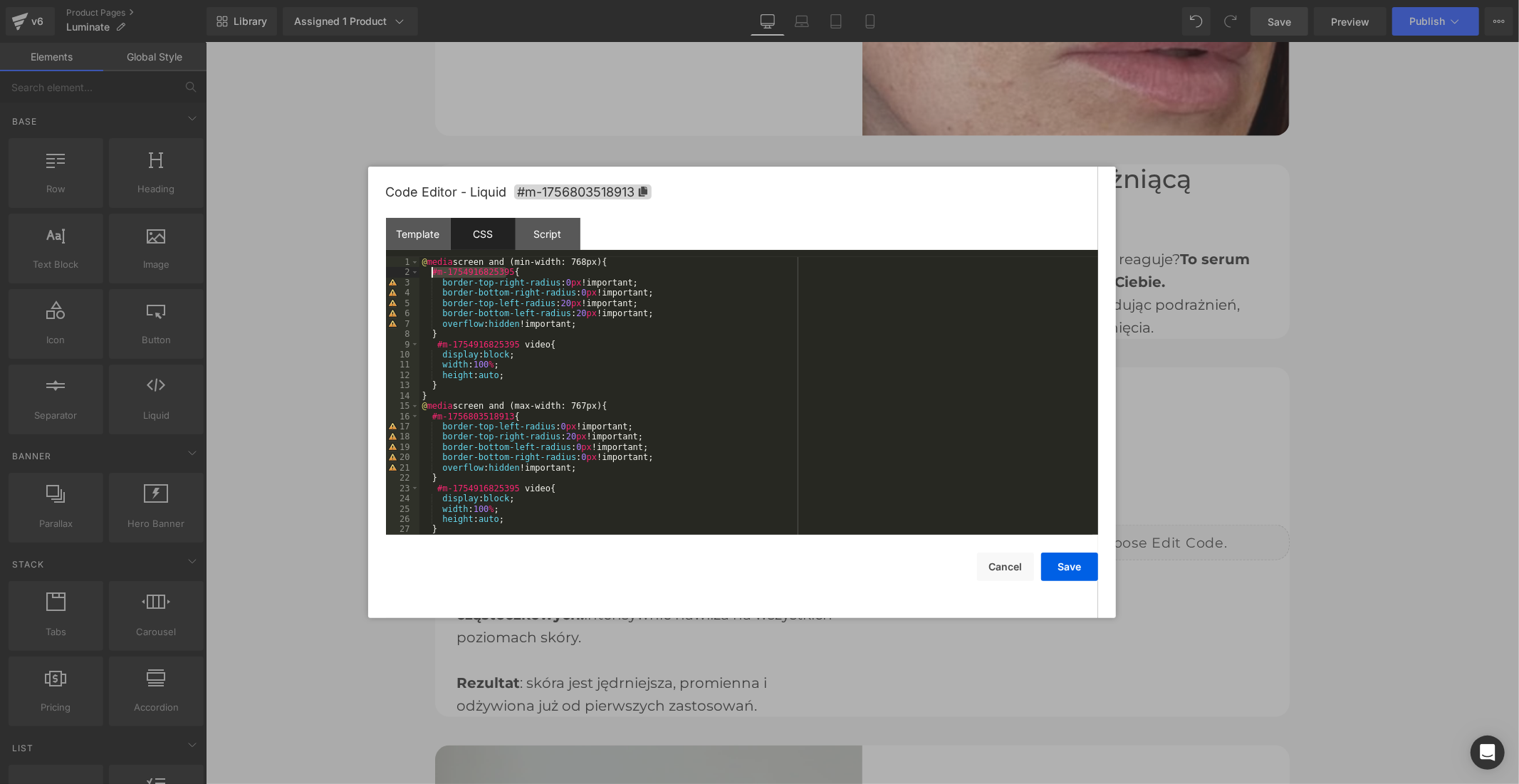
click at [432, 275] on div "@ media screen and (min-width: 768px) { #m-1754916825395 { border-top-right-rad…" at bounding box center [756, 407] width 673 height 298
drag, startPoint x: 509, startPoint y: 343, endPoint x: 437, endPoint y: 344, distance: 72.0
click at [437, 344] on div "@ media screen and (min-width: 768px) { #m-1756803518913 { border-top-right-rad…" at bounding box center [756, 407] width 673 height 298
drag, startPoint x: 510, startPoint y: 486, endPoint x: 437, endPoint y: 486, distance: 73.0
click at [437, 486] on div "@ media screen and (min-width: 768px) { #m-1756803518913 { border-top-right-rad…" at bounding box center [756, 407] width 673 height 298
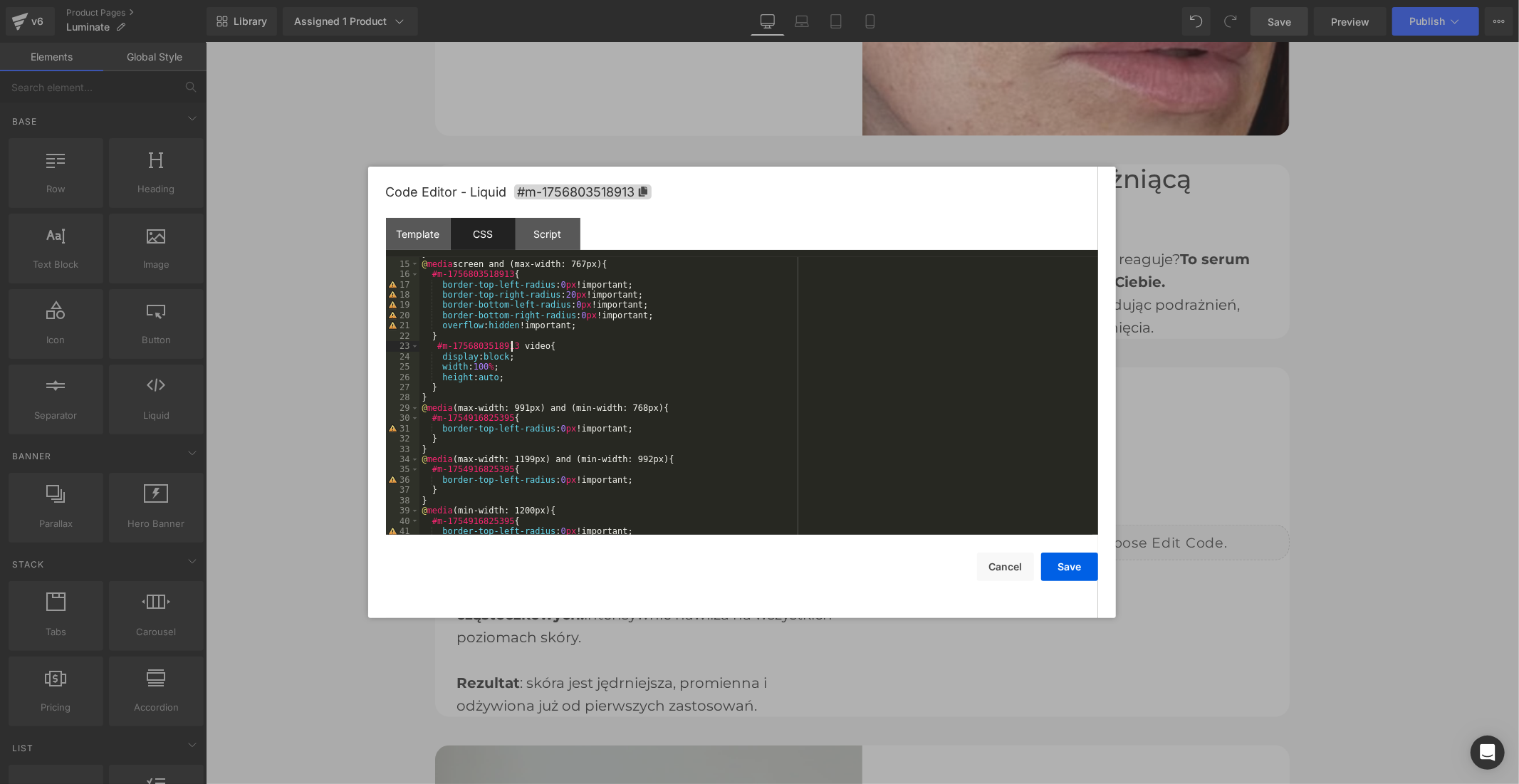
scroll to position [143, 0]
drag, startPoint x: 507, startPoint y: 417, endPoint x: 431, endPoint y: 423, distance: 76.2
click at [431, 423] on div "} @ media screen and (max-width: 767px) { #m-1756803518913 { border-top-left-ra…" at bounding box center [756, 398] width 673 height 298
drag, startPoint x: 506, startPoint y: 468, endPoint x: 431, endPoint y: 468, distance: 75.0
click at [431, 468] on div "} @ media screen and (max-width: 767px) { #m-1756803518913 { border-top-left-ra…" at bounding box center [756, 398] width 673 height 298
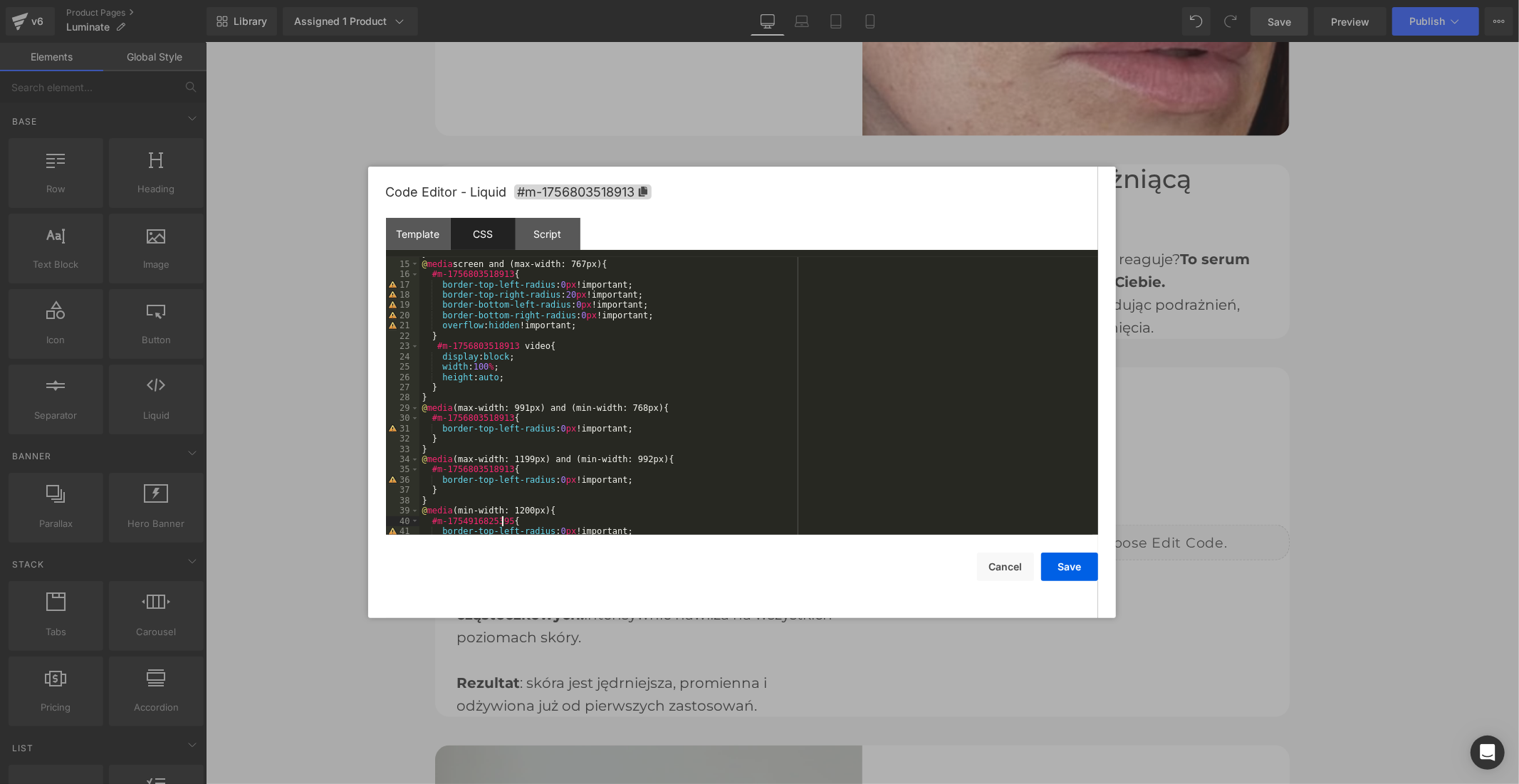
click at [503, 521] on div "} @ media screen and (max-width: 767px) { #m-1756803518913 { border-top-left-ra…" at bounding box center [756, 398] width 673 height 298
drag, startPoint x: 506, startPoint y: 519, endPoint x: 431, endPoint y: 519, distance: 75.0
click at [431, 519] on div "} @ media screen and (max-width: 767px) { #m-1756803518913 { border-top-left-ra…" at bounding box center [756, 398] width 673 height 298
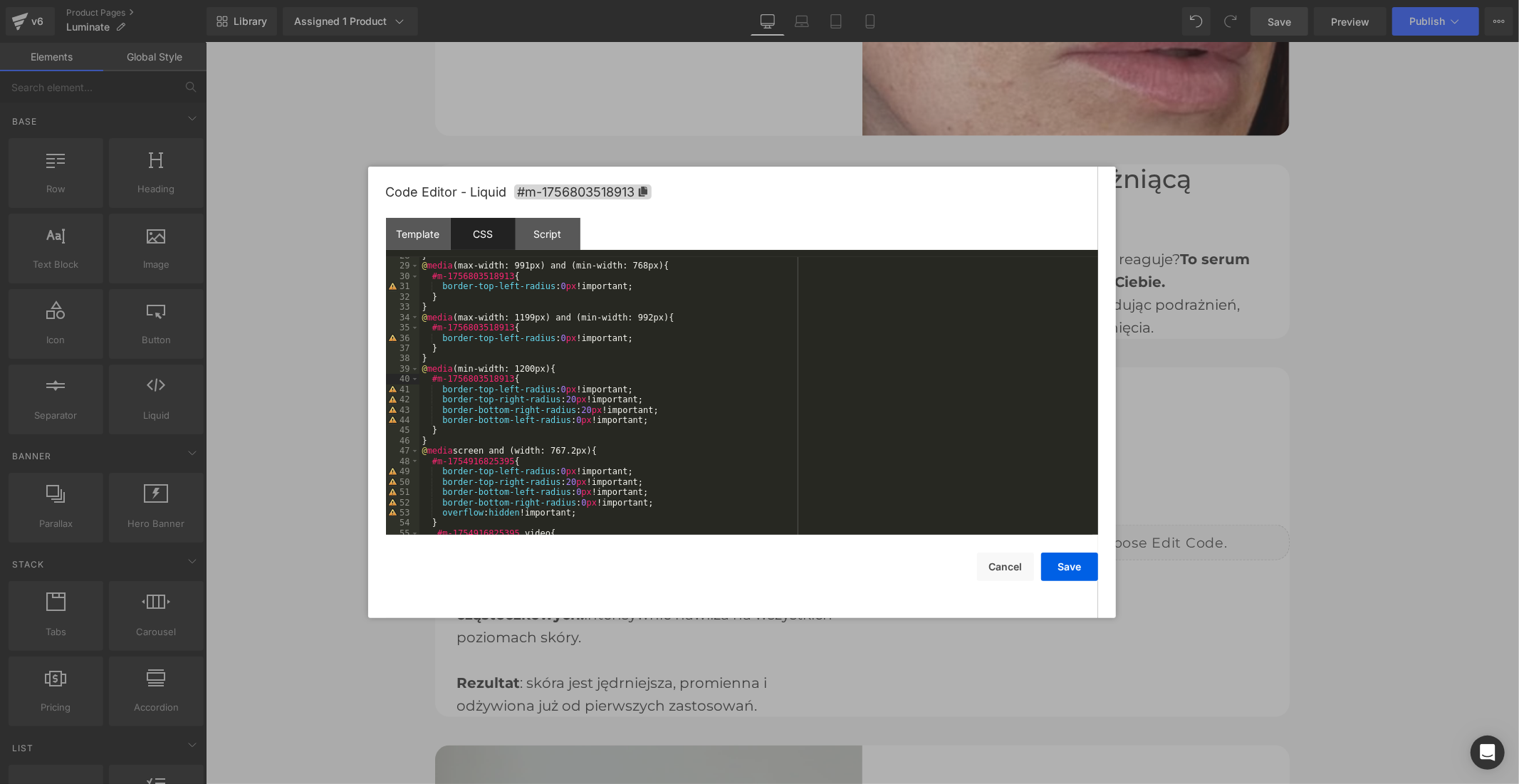
scroll to position [349, 0]
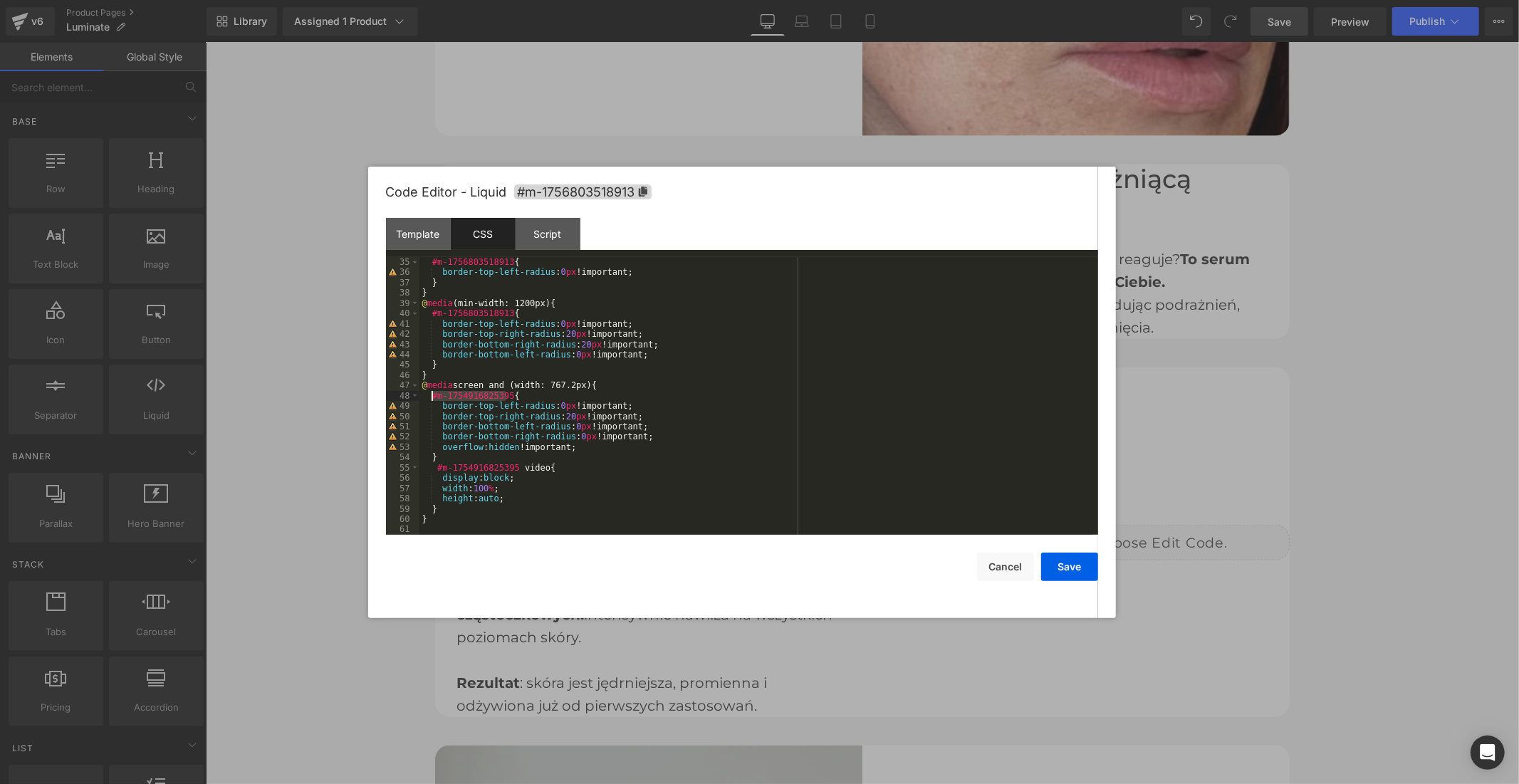
drag, startPoint x: 504, startPoint y: 395, endPoint x: 431, endPoint y: 394, distance: 73.0
click at [431, 394] on div "#m-1756803518913 { border-top-left-radius : 0 px !important; } } @ media (min-w…" at bounding box center [756, 407] width 673 height 298
drag, startPoint x: 511, startPoint y: 470, endPoint x: 436, endPoint y: 468, distance: 75.0
click at [436, 468] on div "#m-1756803518913 { border-top-left-radius : 0 px !important; } } @ media (min-w…" at bounding box center [756, 407] width 673 height 298
click at [1063, 573] on button "Save" at bounding box center [1069, 566] width 57 height 28
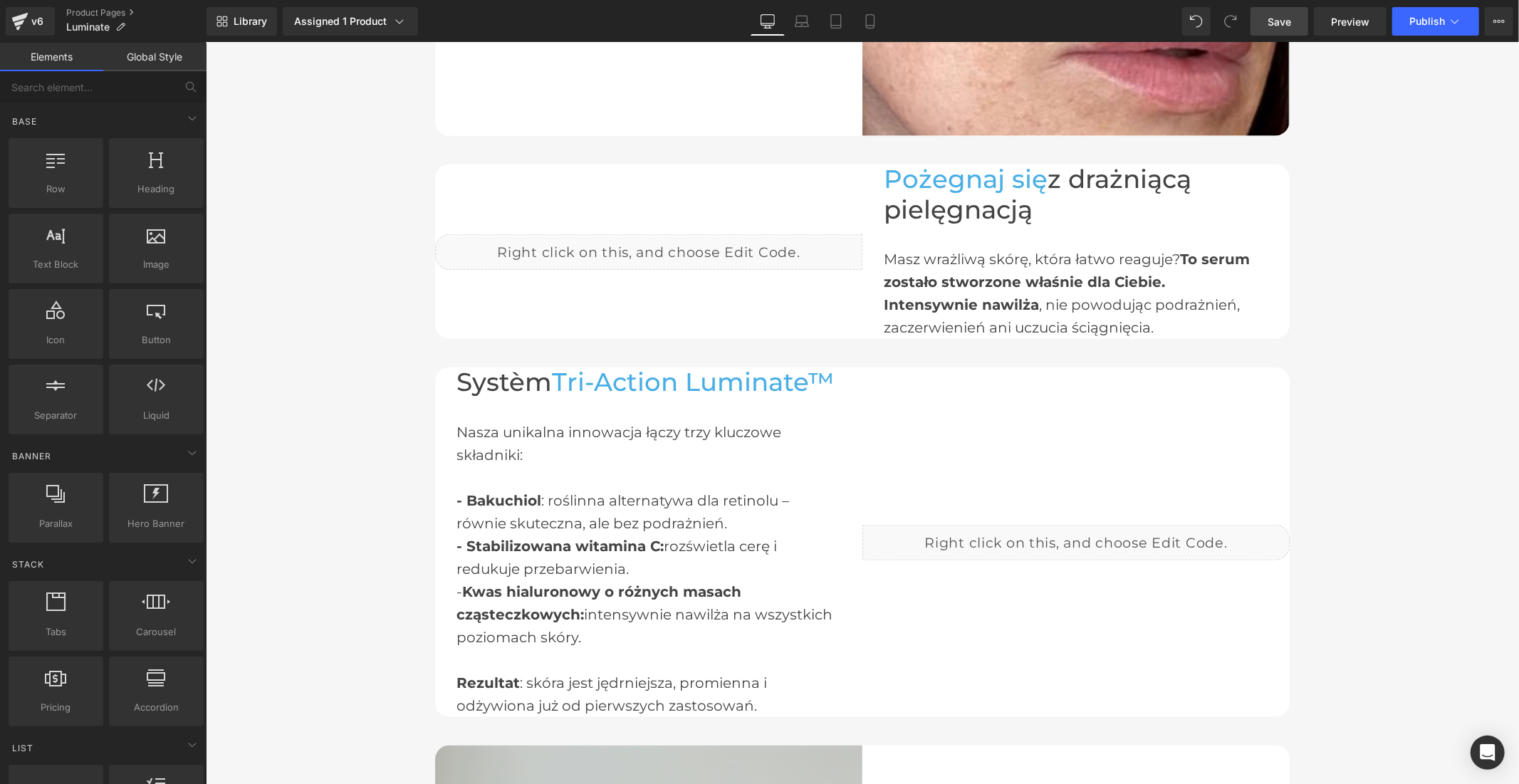
click at [1277, 23] on span "Save" at bounding box center [1279, 22] width 23 height 15
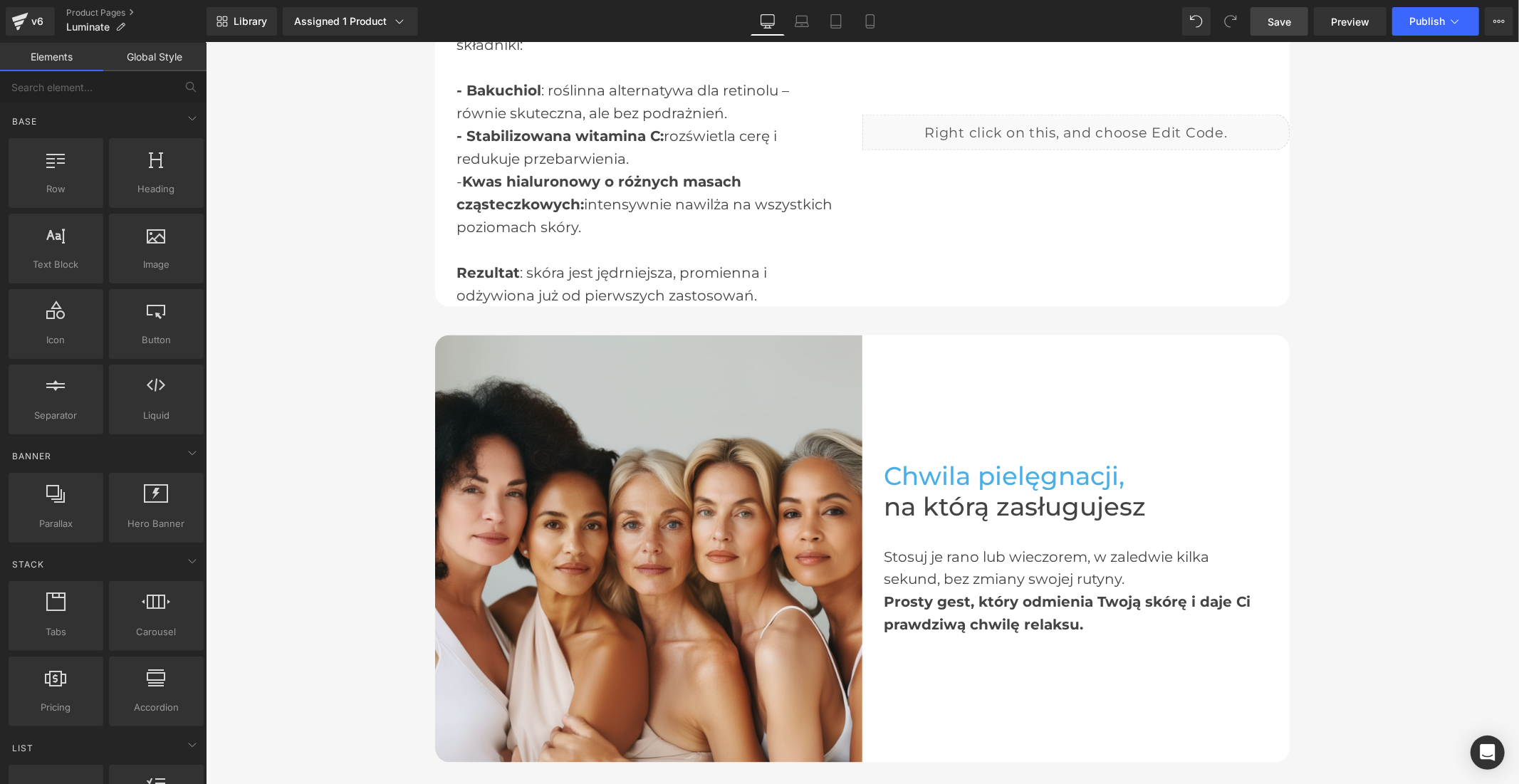
scroll to position [1819, 0]
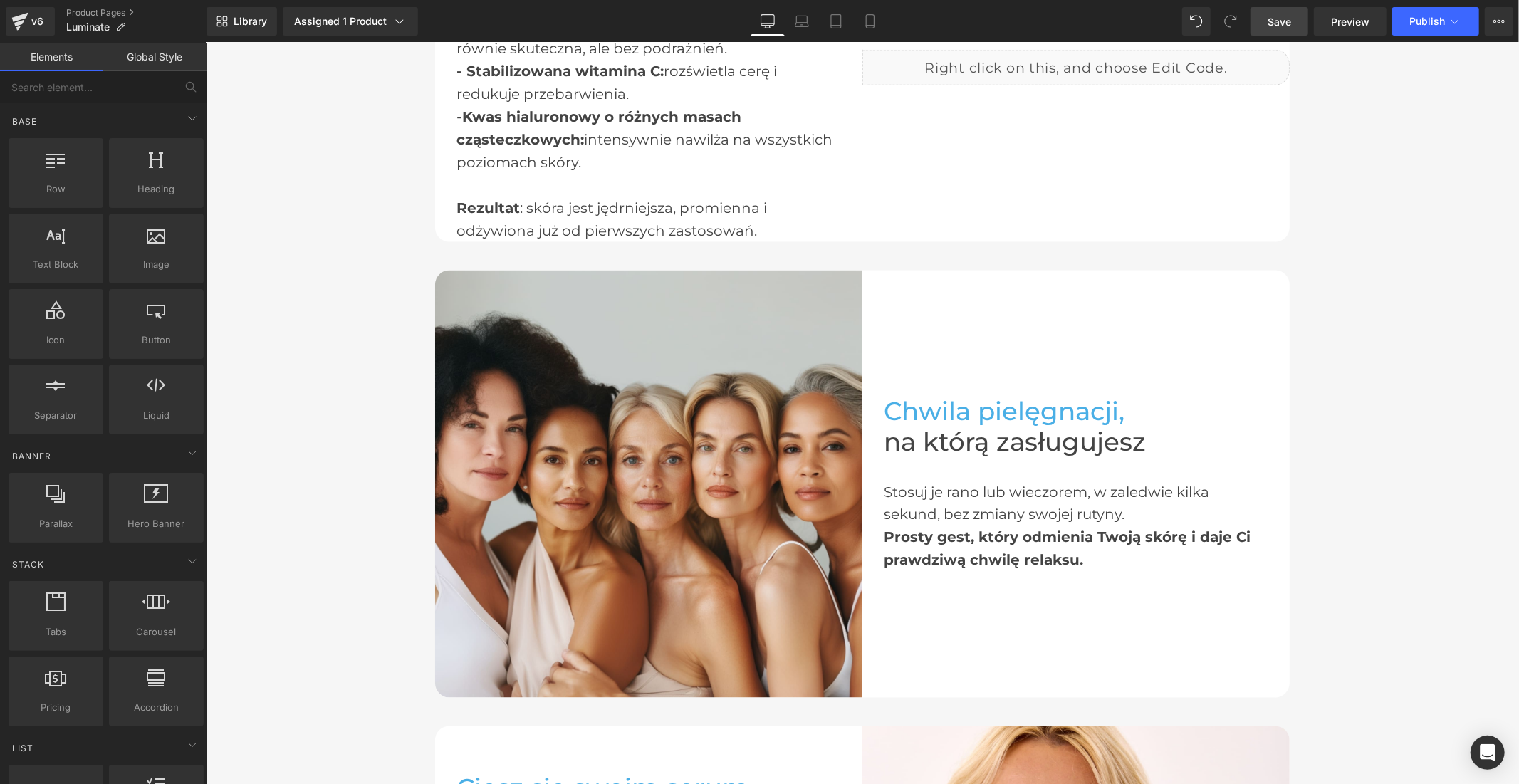
click at [1260, 21] on link "Save" at bounding box center [1279, 21] width 57 height 28
click at [1431, 18] on span "Publish" at bounding box center [1427, 21] width 35 height 11
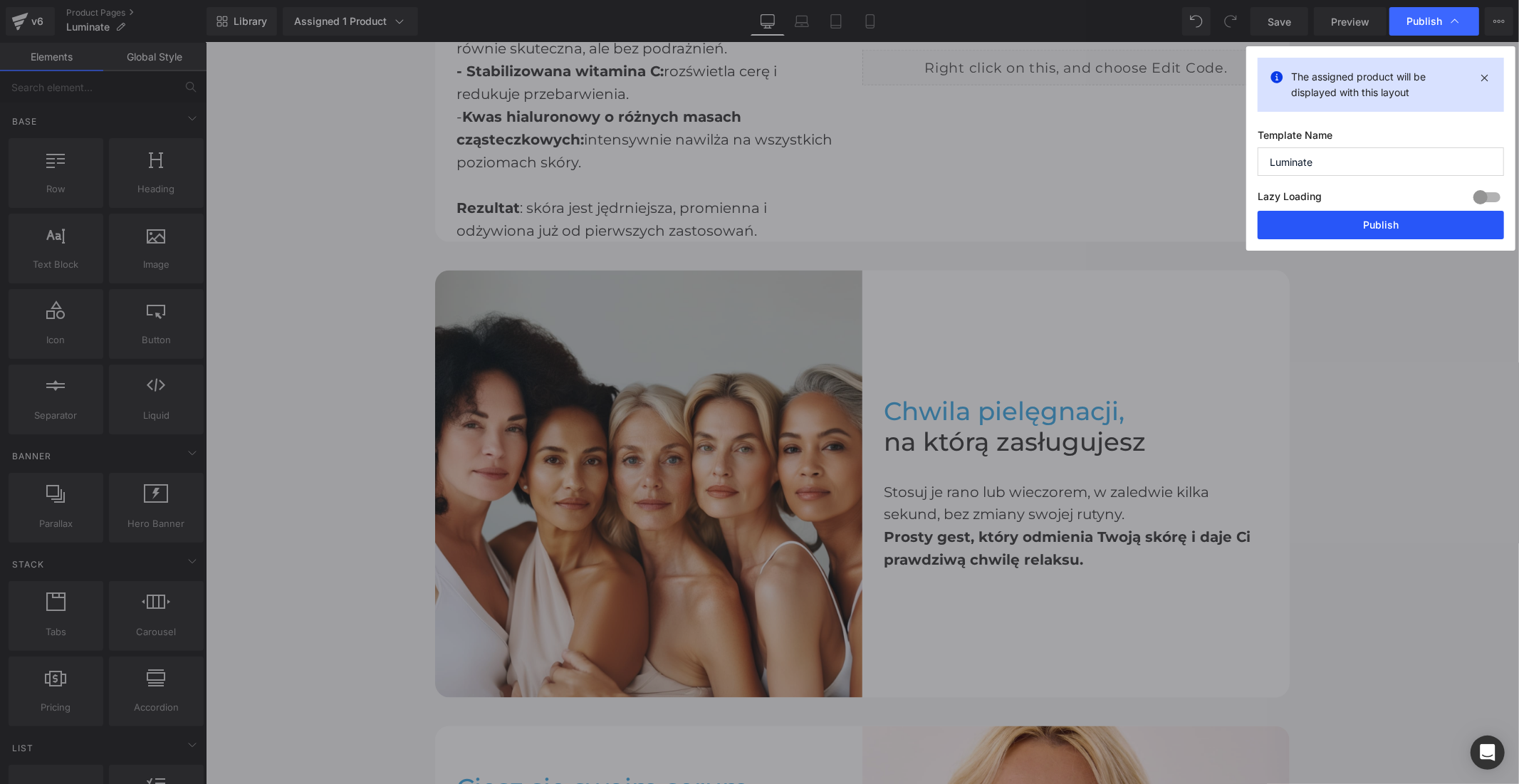
click at [1330, 218] on button "Publish" at bounding box center [1380, 224] width 246 height 28
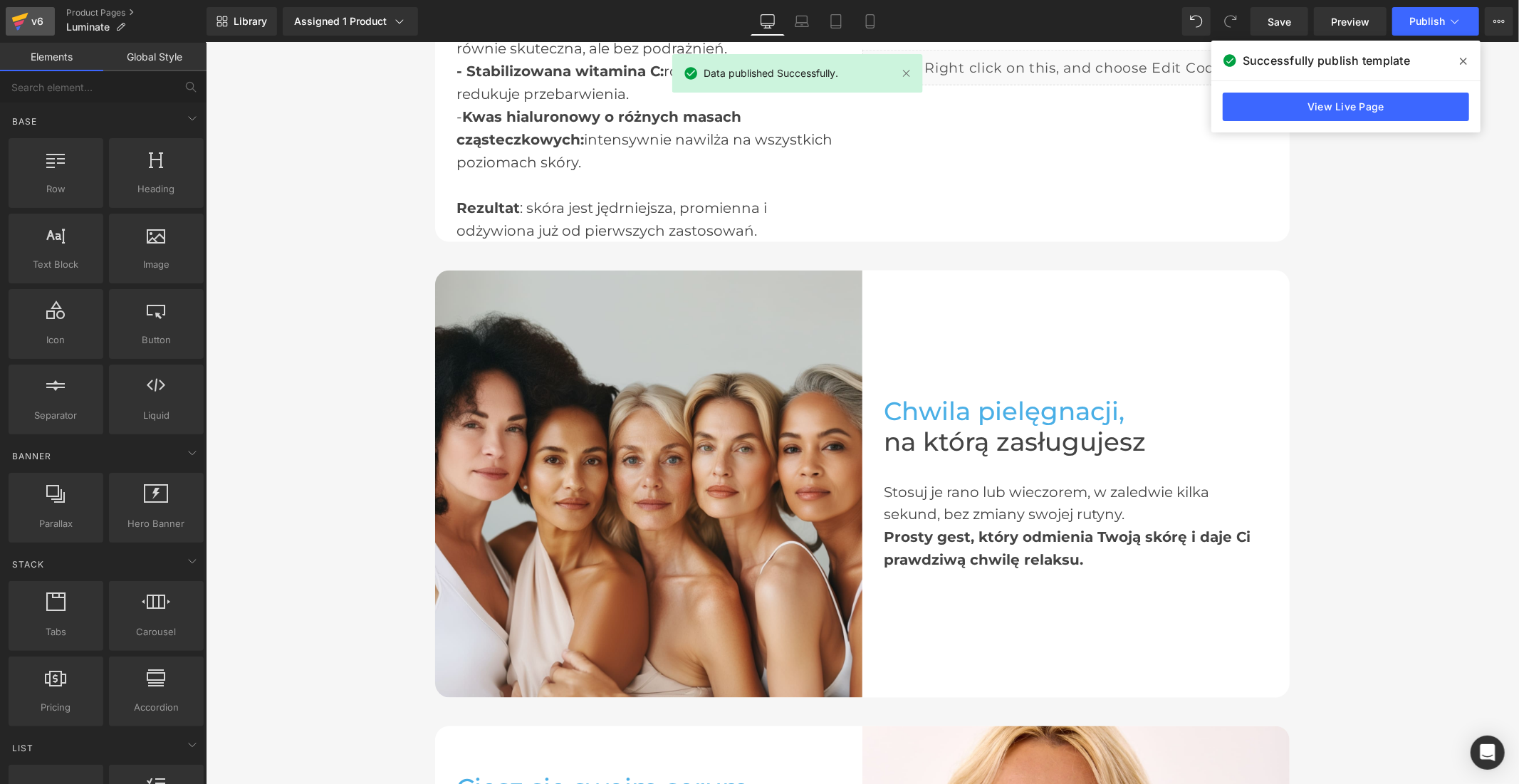
click at [16, 24] on icon at bounding box center [19, 23] width 10 height 6
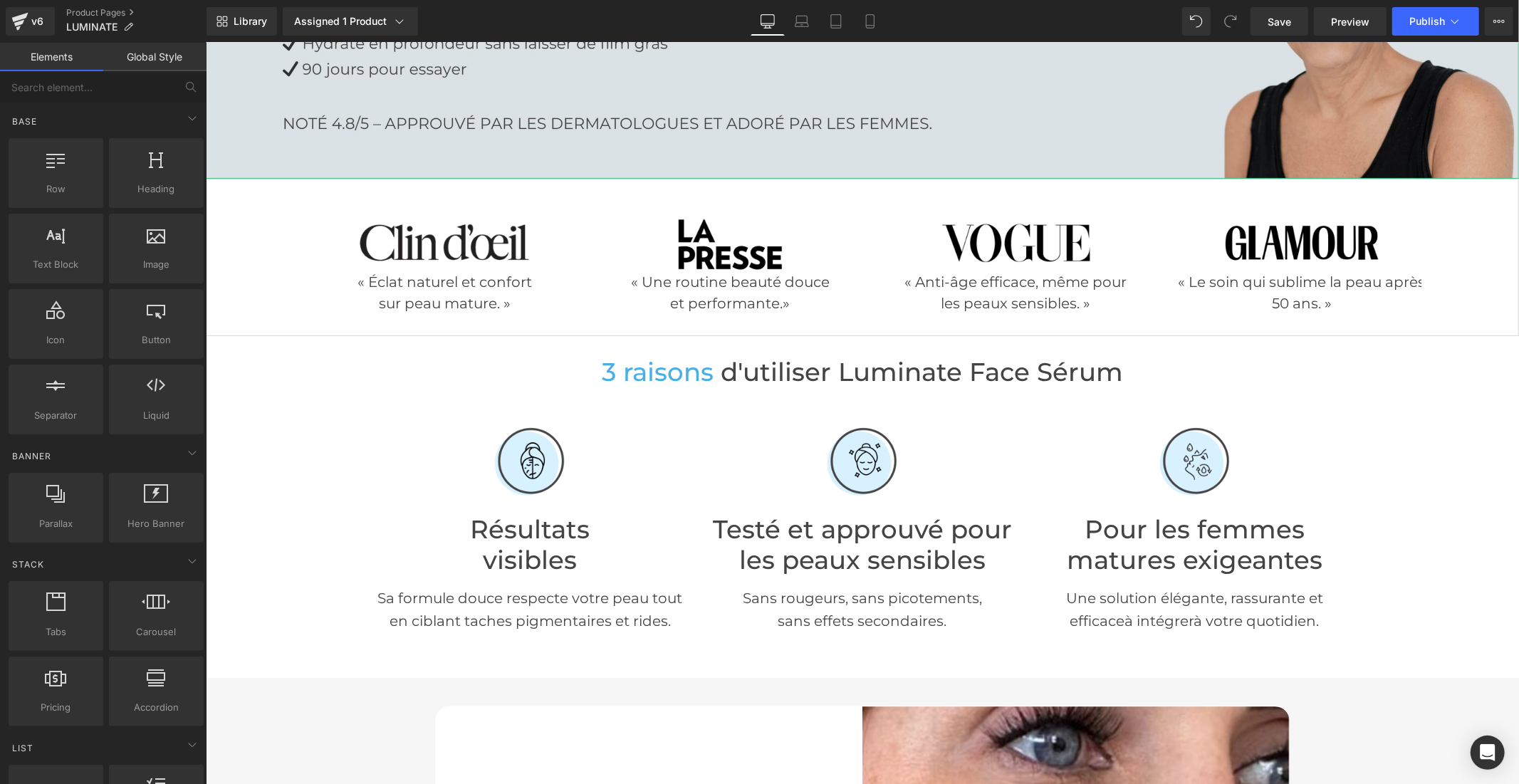
scroll to position [79, 0]
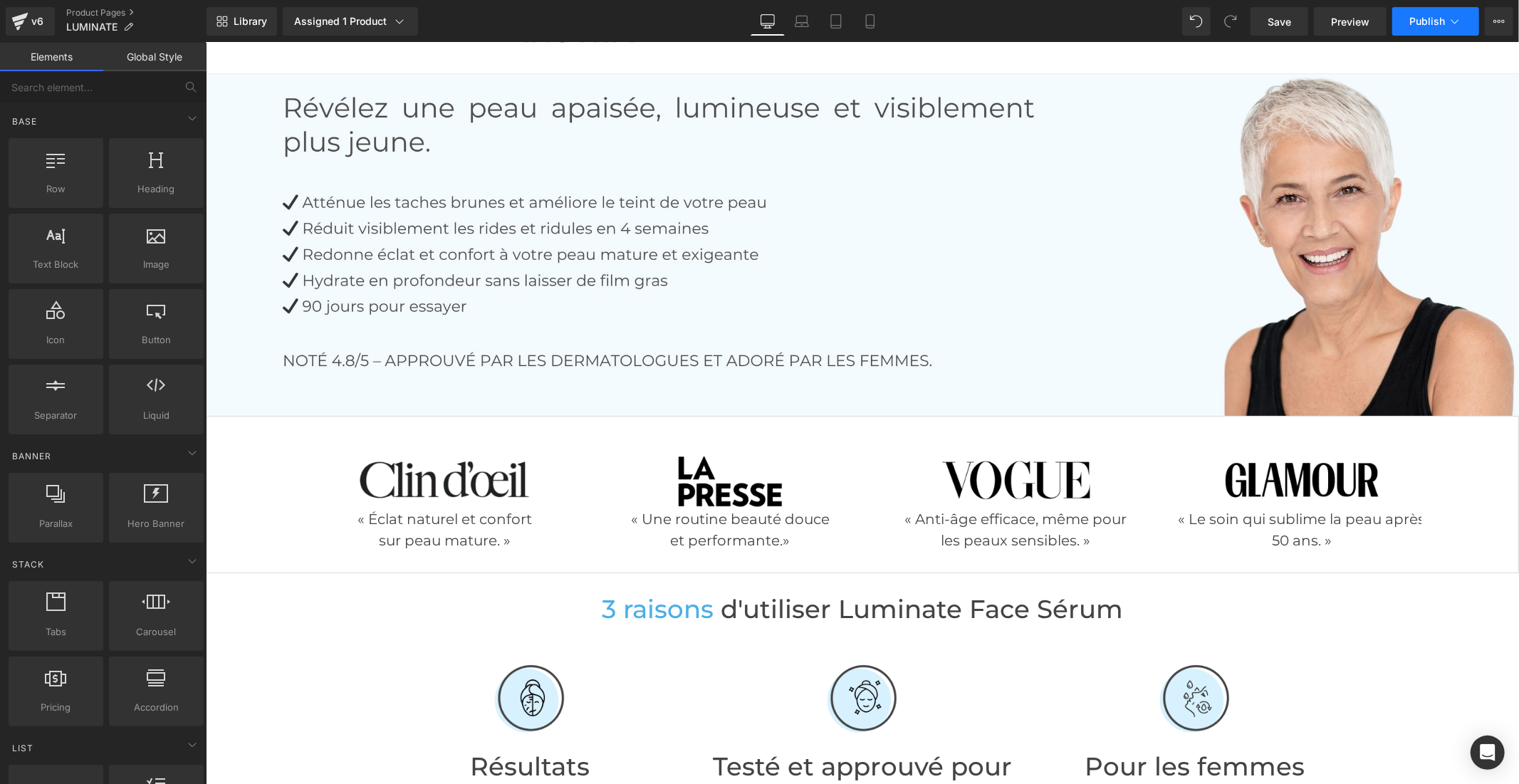
click at [1437, 21] on span "Publish" at bounding box center [1427, 21] width 35 height 11
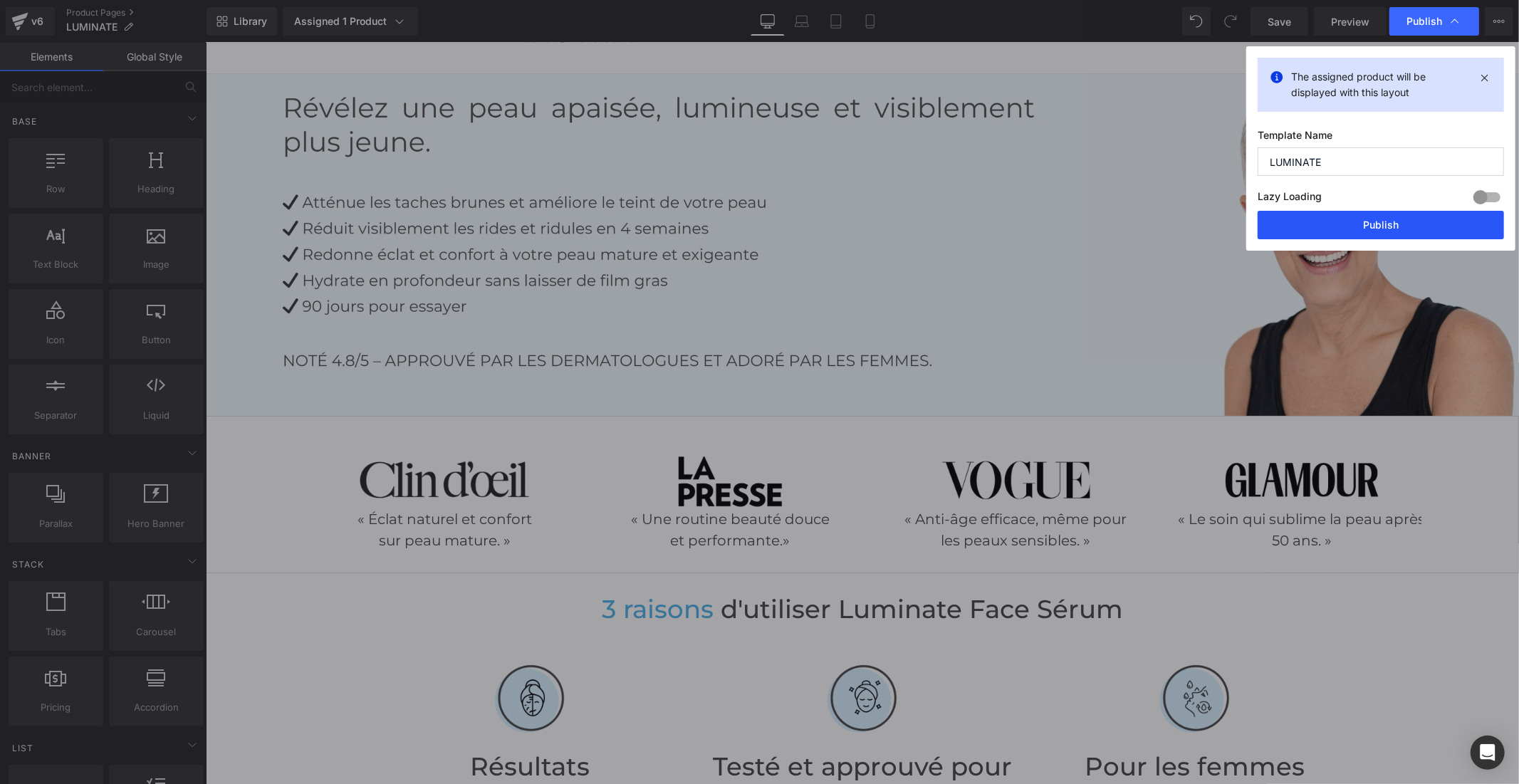
drag, startPoint x: 1371, startPoint y: 225, endPoint x: 1134, endPoint y: 165, distance: 244.5
click at [1371, 225] on button "Publish" at bounding box center [1380, 224] width 246 height 28
